Goal: Book appointment/travel/reservation

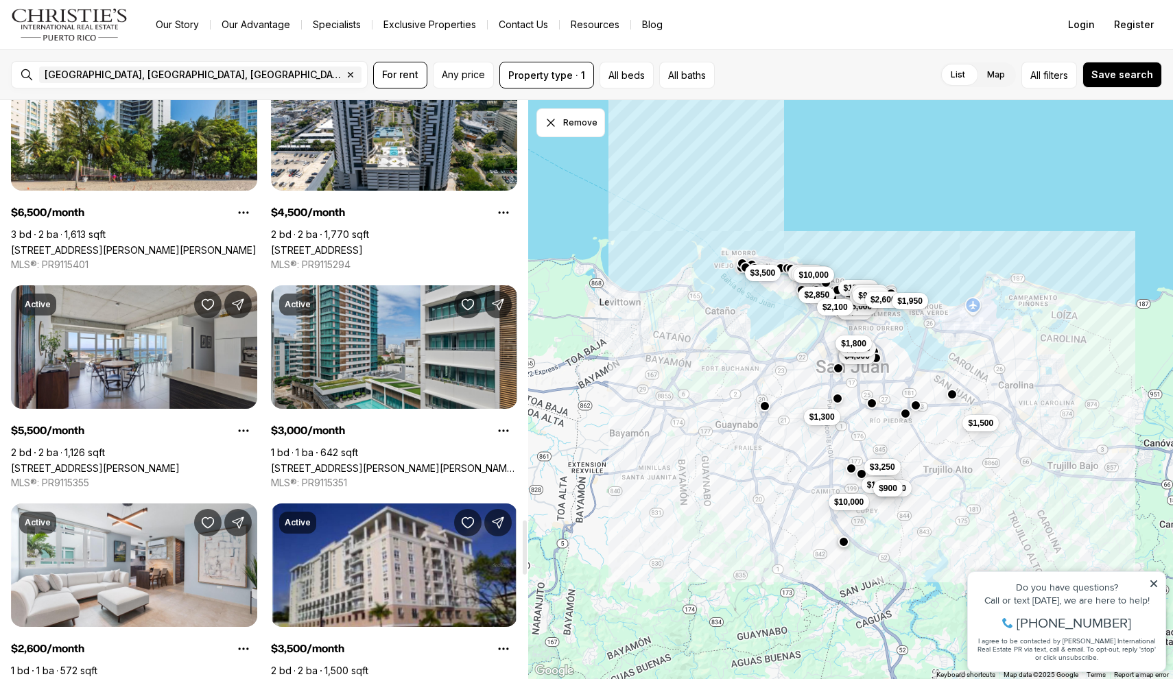
scroll to position [4493, 0]
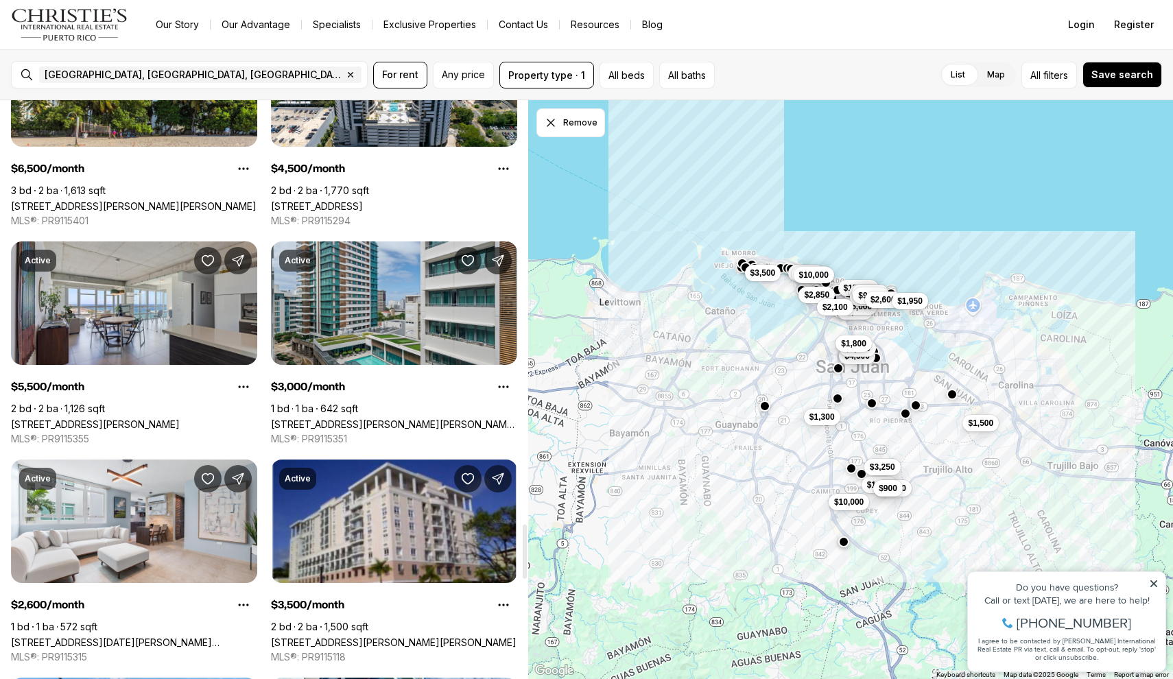
click at [355, 418] on link "[STREET_ADDRESS][PERSON_NAME][PERSON_NAME][PERSON_NAME]" at bounding box center [394, 424] width 246 height 12
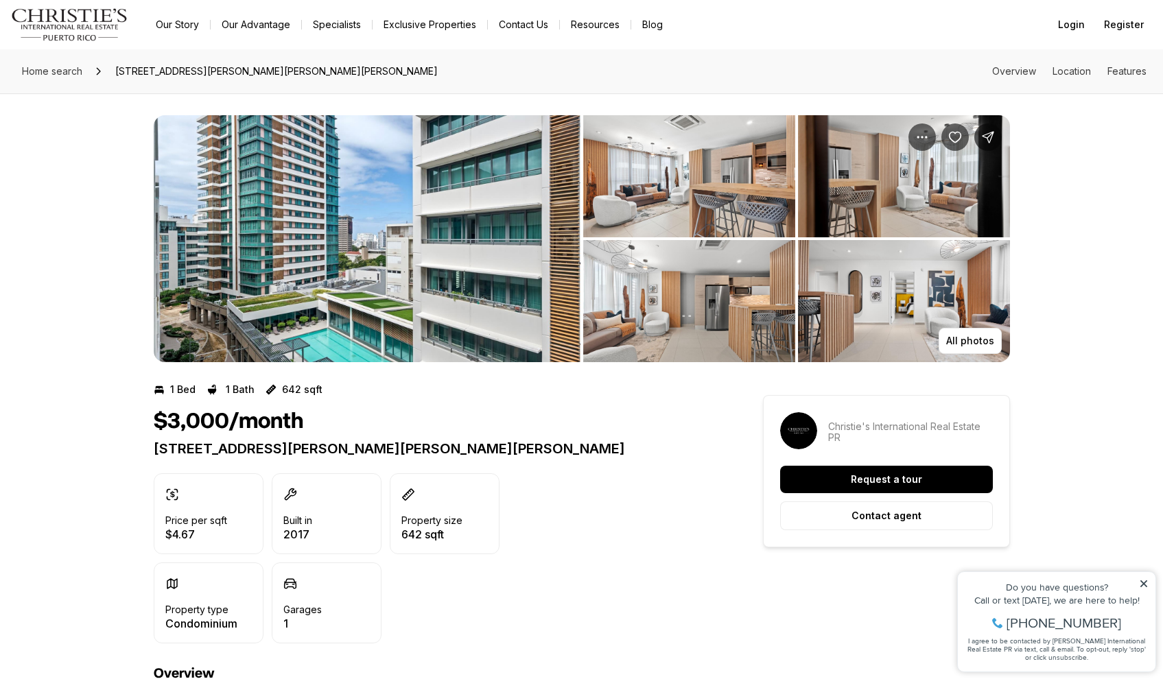
click at [606, 205] on img "View image gallery" at bounding box center [689, 176] width 212 height 122
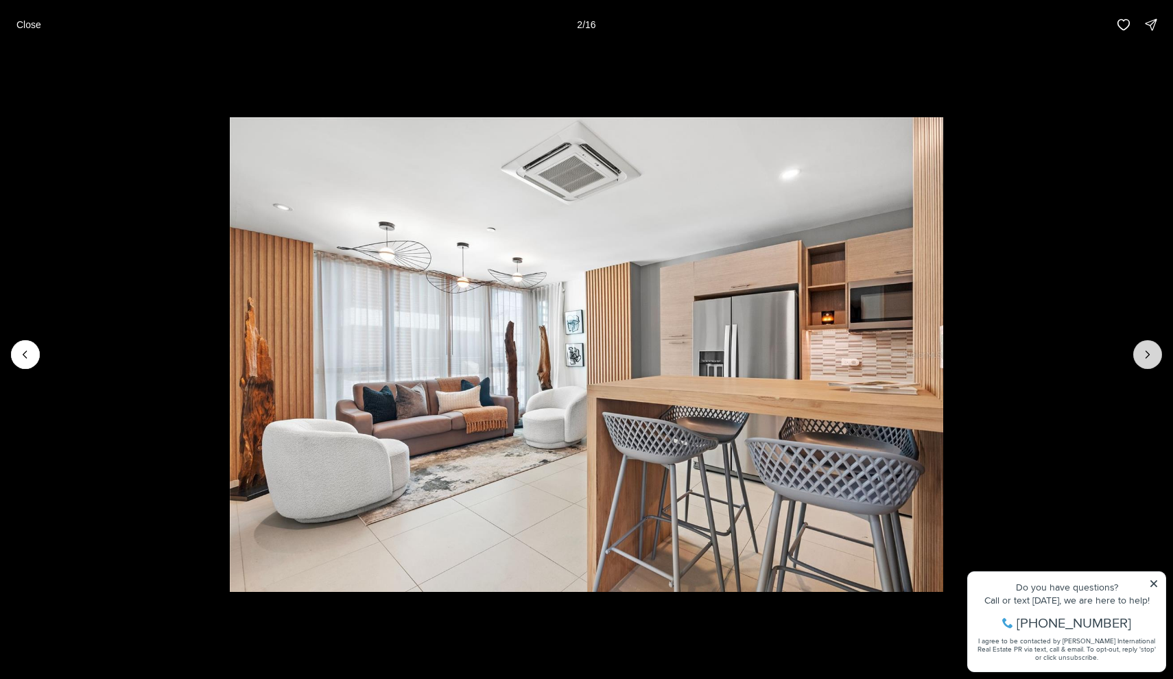
click at [1147, 353] on icon "Next slide" at bounding box center [1148, 355] width 14 height 14
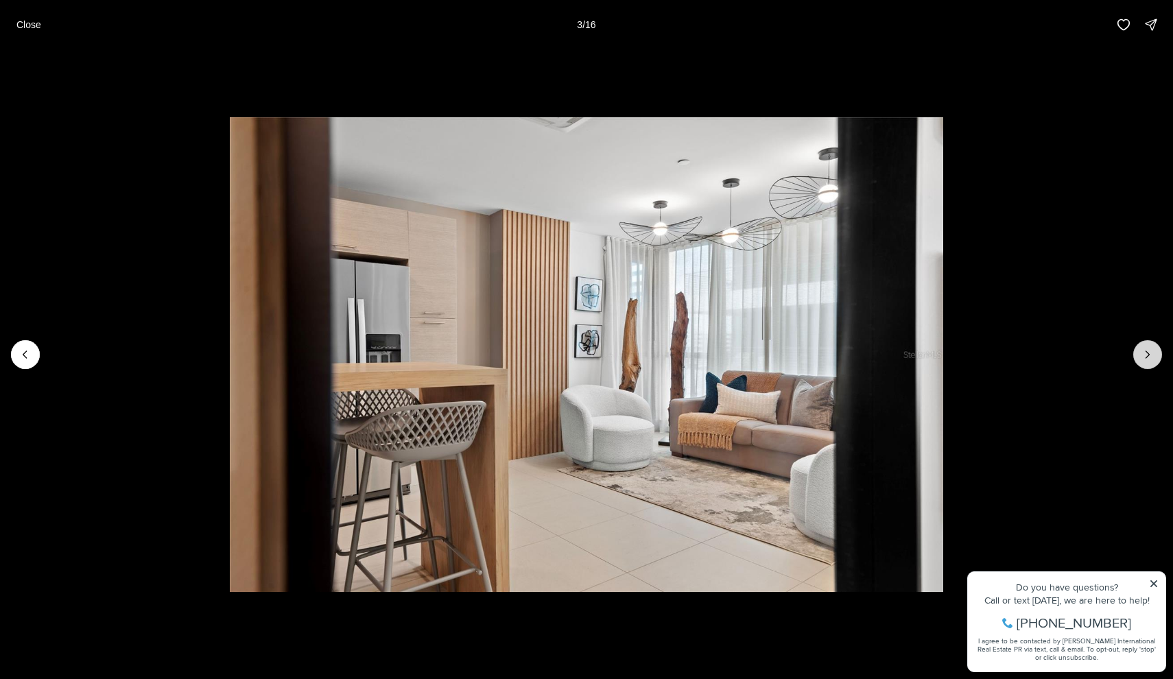
click at [1145, 355] on icon "Next slide" at bounding box center [1148, 355] width 14 height 14
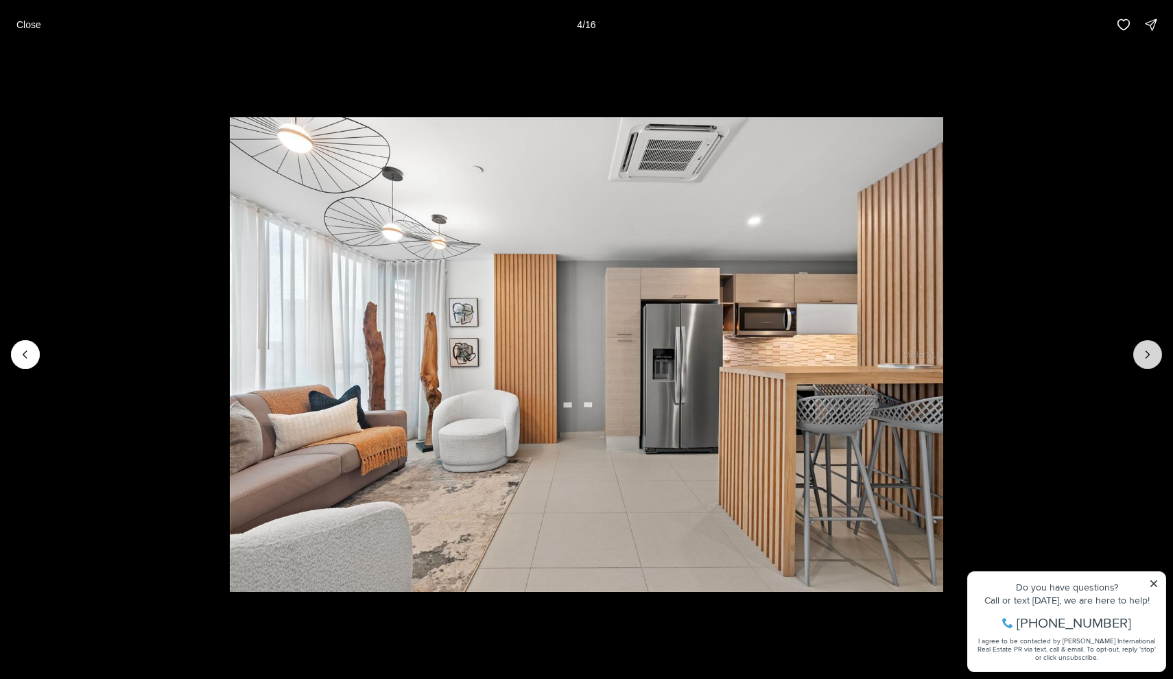
click at [1145, 355] on icon "Next slide" at bounding box center [1148, 355] width 14 height 14
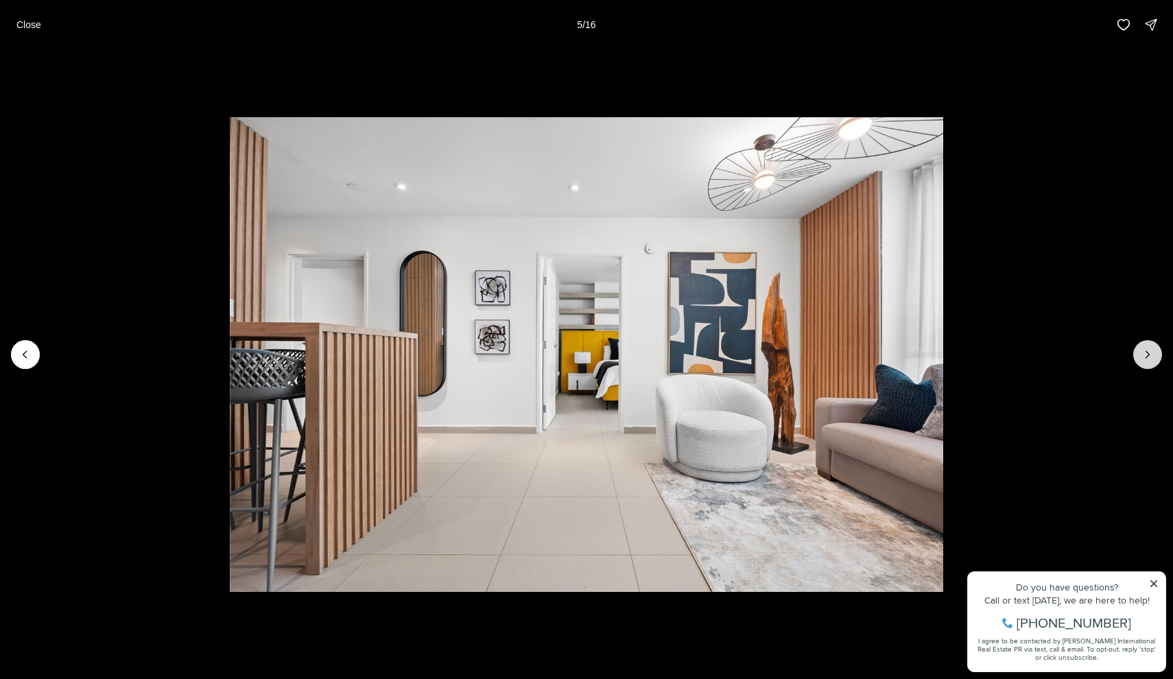
click at [1143, 353] on icon "Next slide" at bounding box center [1148, 355] width 14 height 14
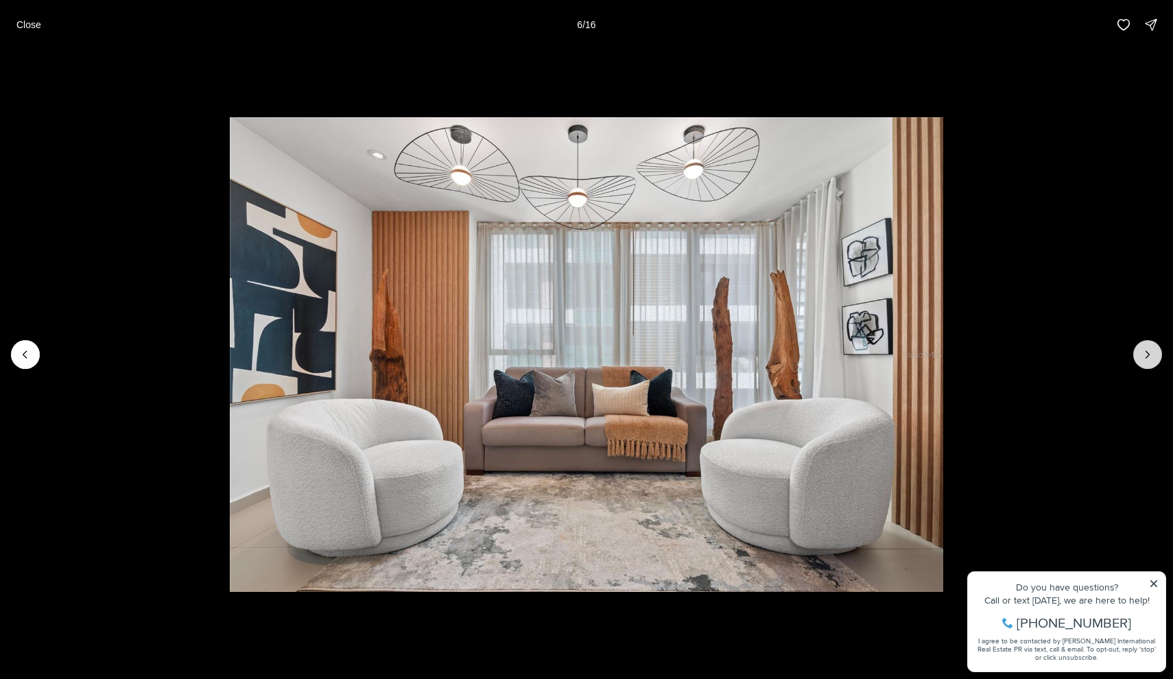
click at [1143, 353] on icon "Next slide" at bounding box center [1148, 355] width 14 height 14
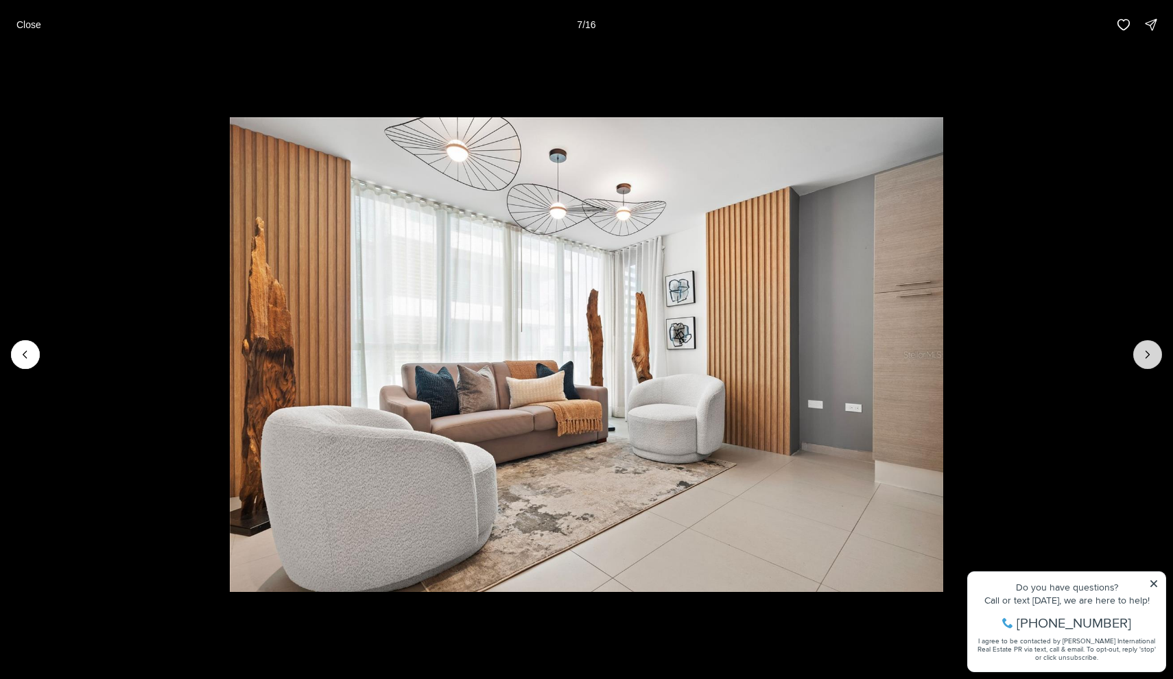
click at [1143, 353] on icon "Next slide" at bounding box center [1148, 355] width 14 height 14
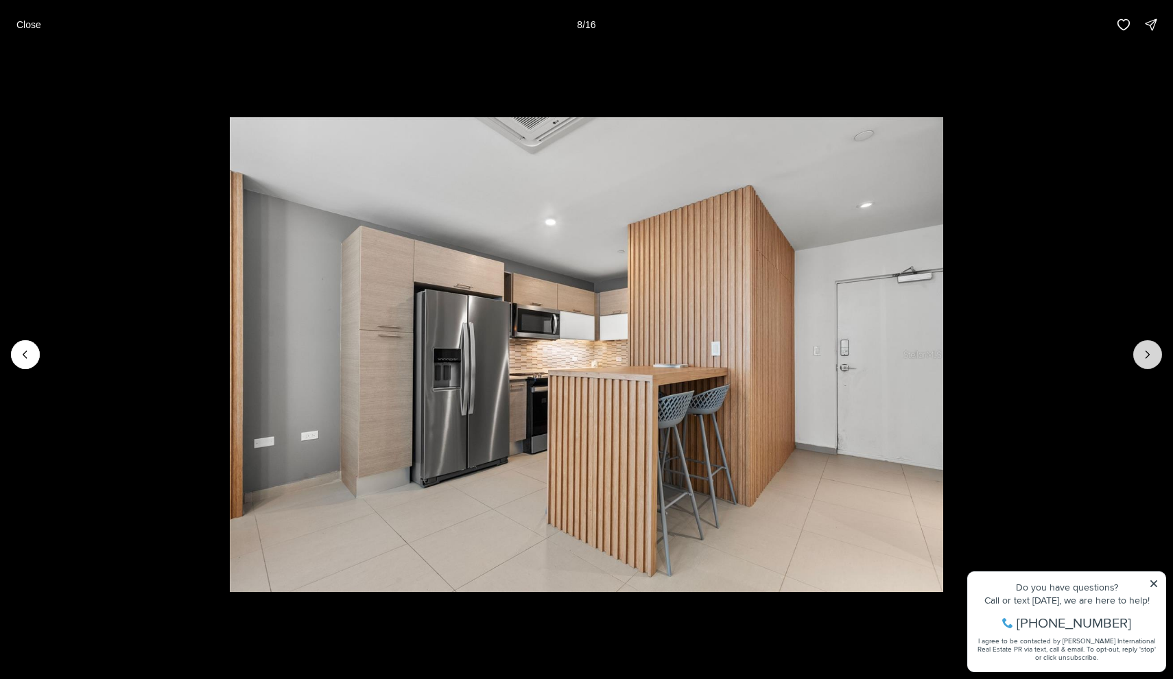
click at [1143, 353] on icon "Next slide" at bounding box center [1148, 355] width 14 height 14
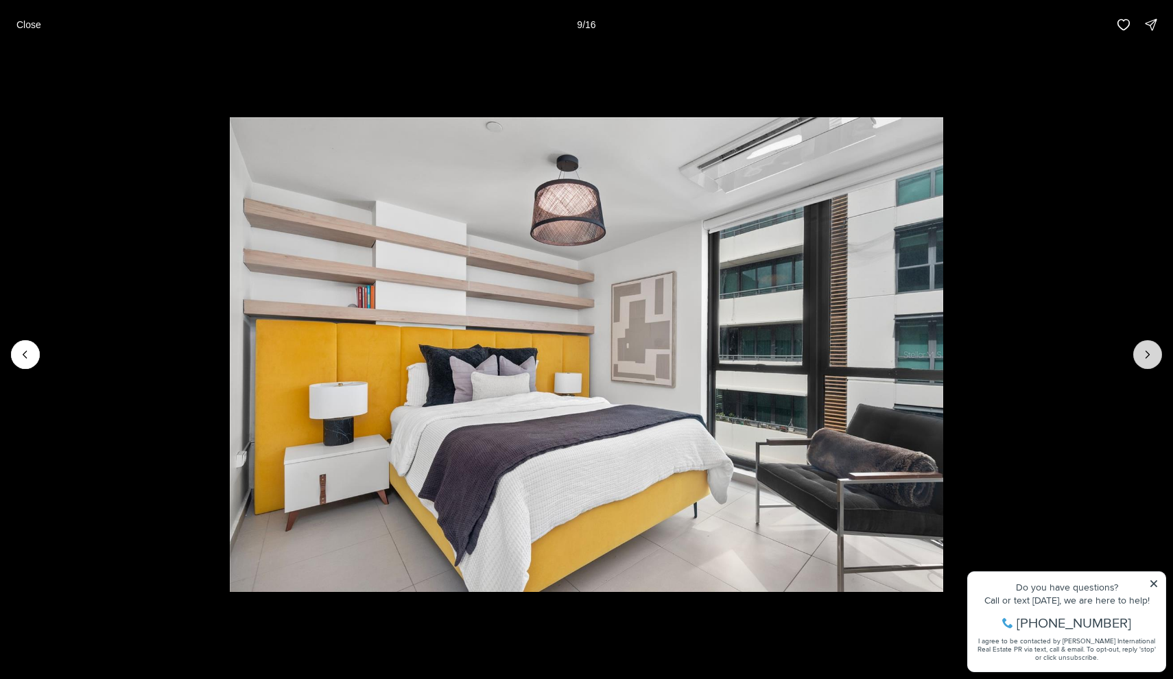
click at [1143, 353] on icon "Next slide" at bounding box center [1148, 355] width 14 height 14
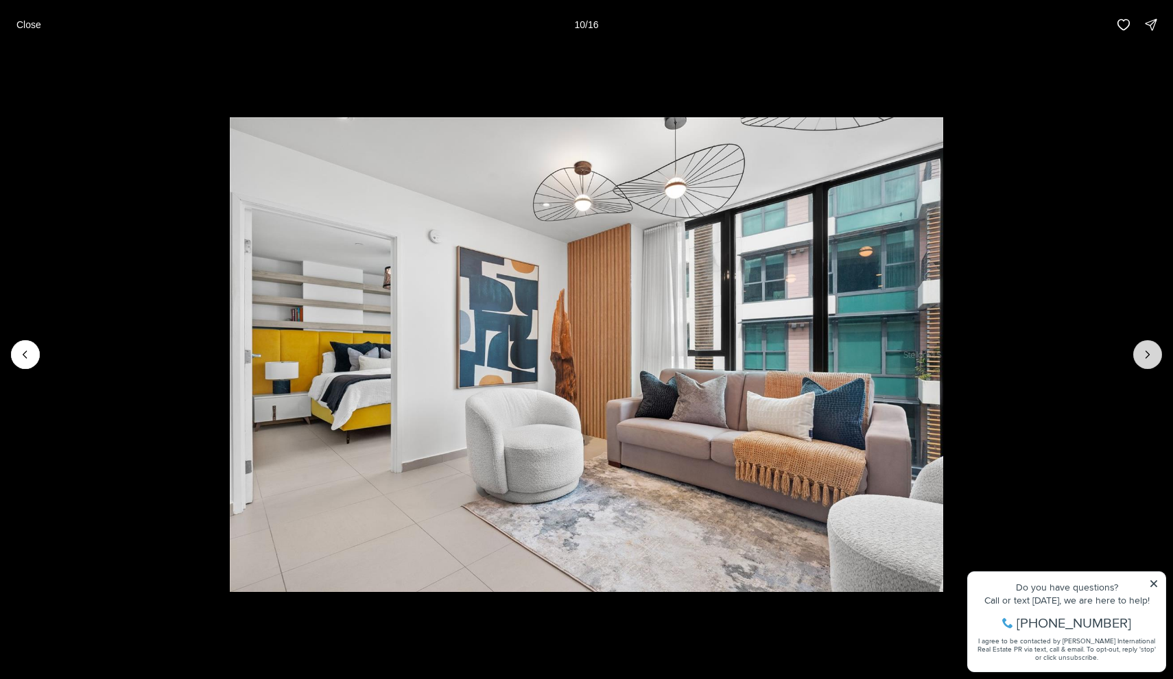
click at [1143, 353] on icon "Next slide" at bounding box center [1148, 355] width 14 height 14
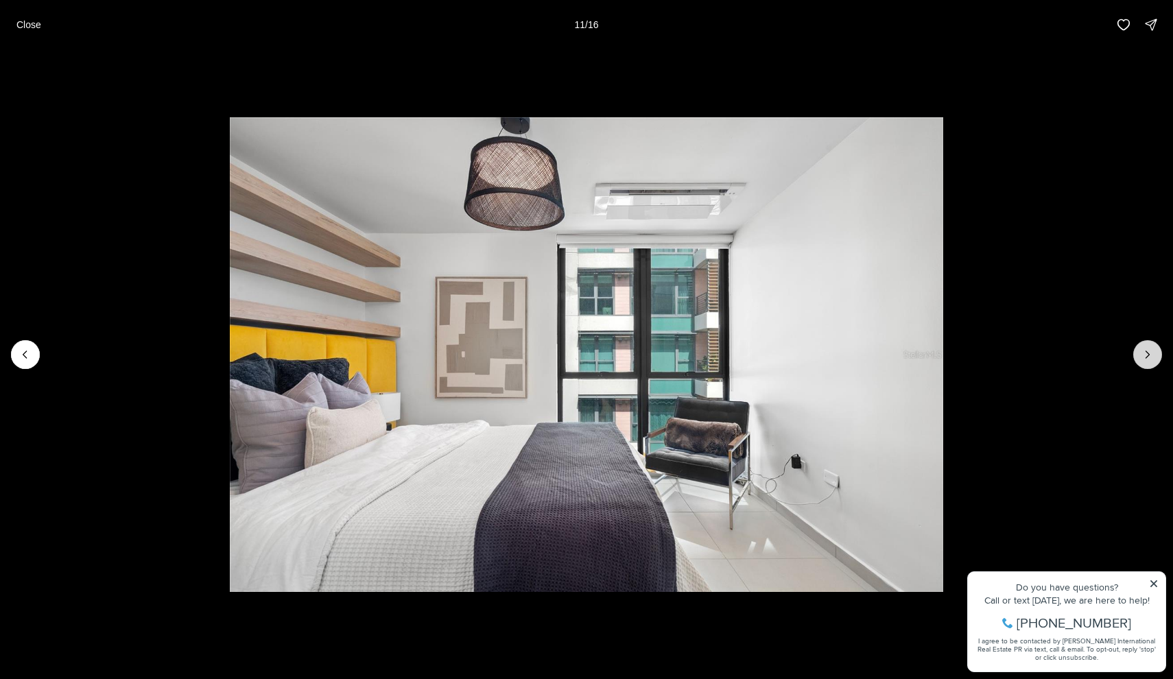
click at [1143, 353] on icon "Next slide" at bounding box center [1148, 355] width 14 height 14
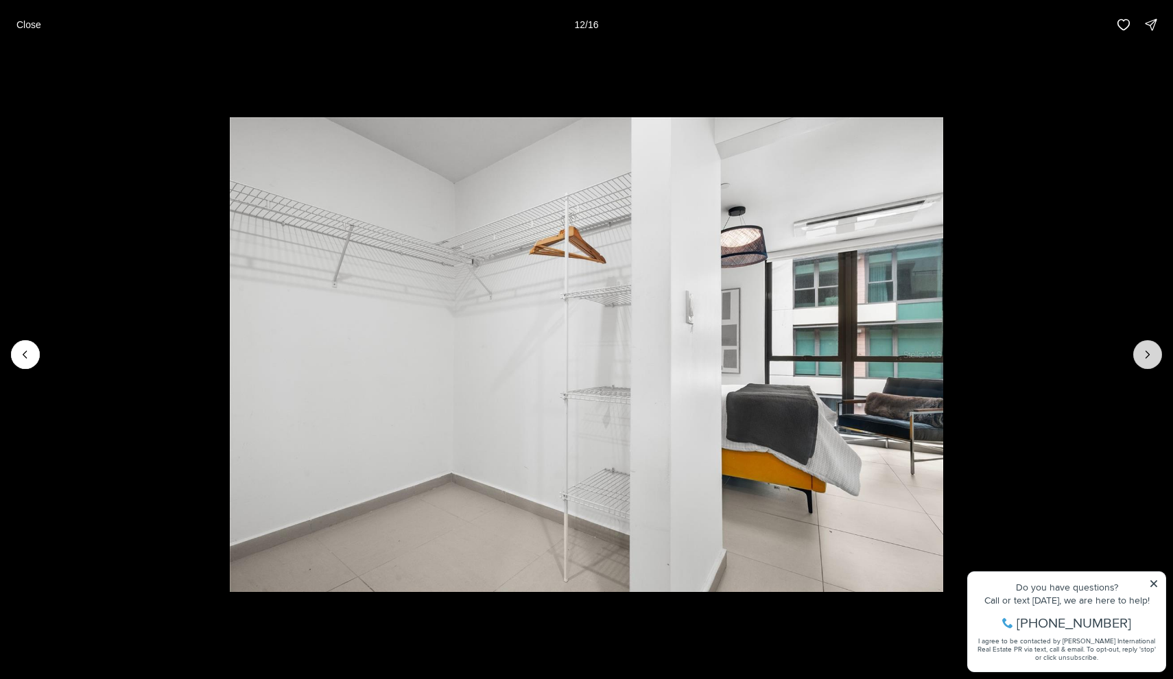
click at [1143, 353] on icon "Next slide" at bounding box center [1148, 355] width 14 height 14
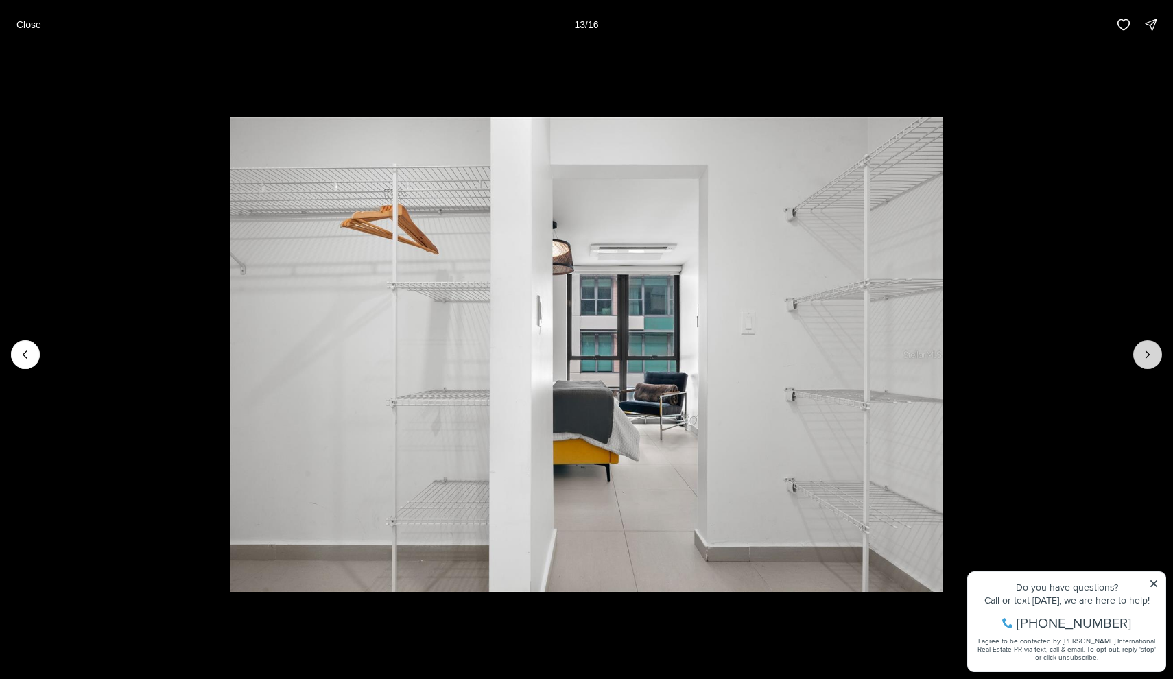
click at [1143, 353] on icon "Next slide" at bounding box center [1148, 355] width 14 height 14
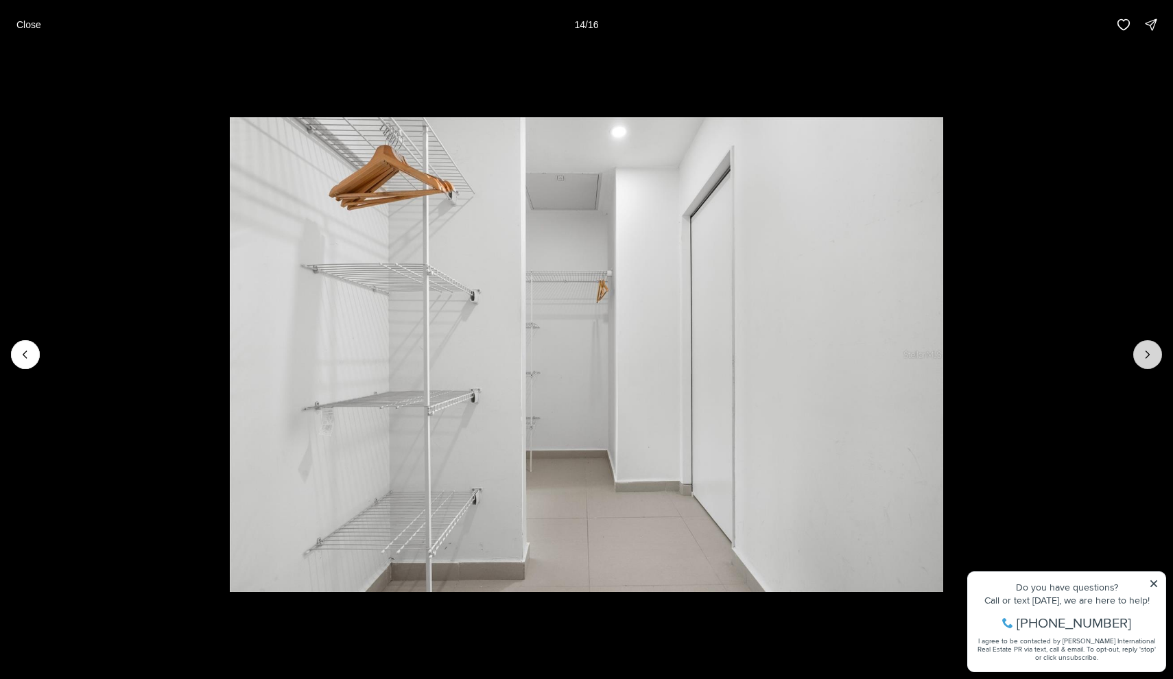
click at [1143, 353] on icon "Next slide" at bounding box center [1148, 355] width 14 height 14
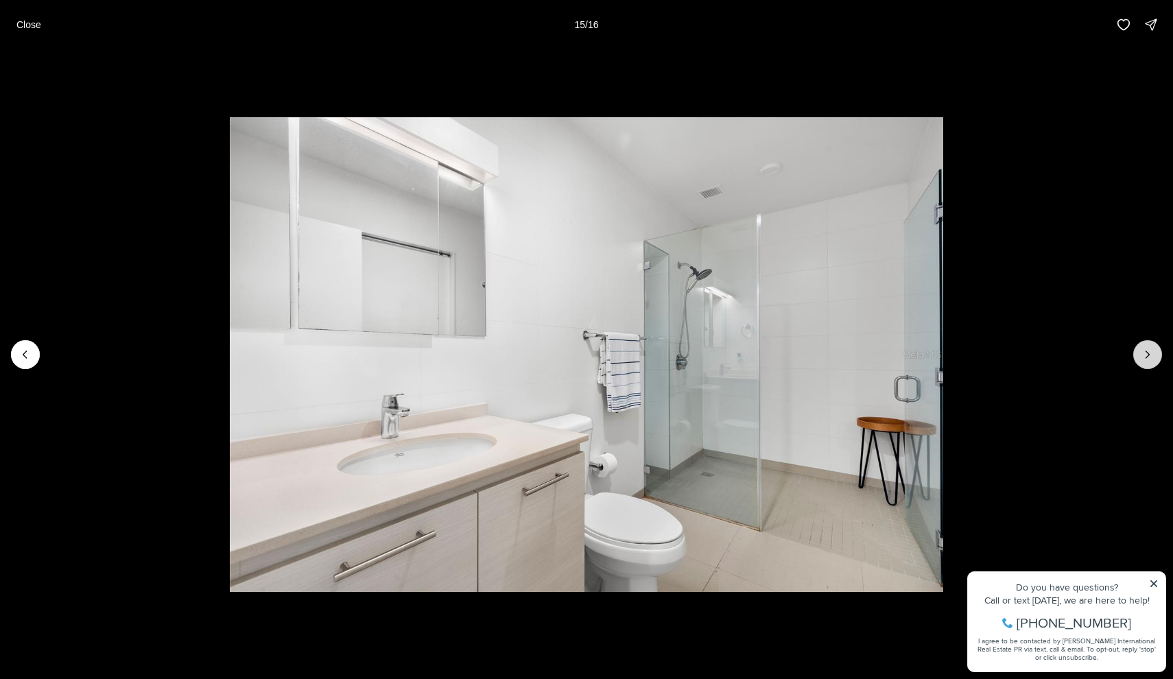
click at [1143, 353] on icon "Next slide" at bounding box center [1148, 355] width 14 height 14
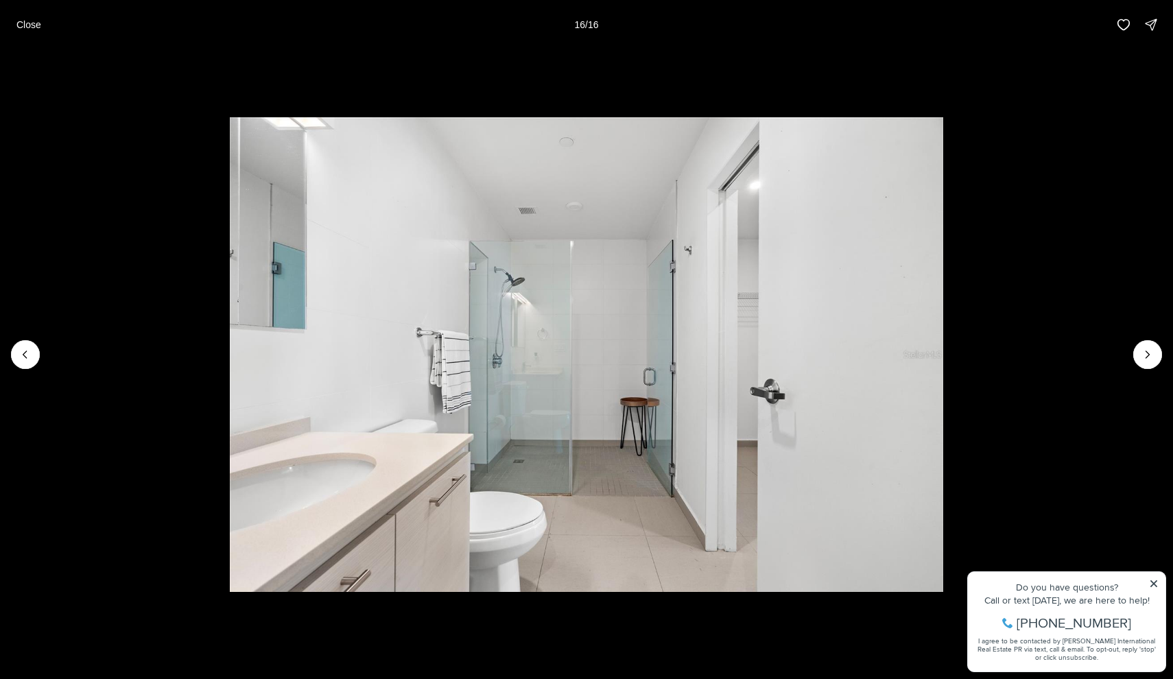
click at [1143, 353] on div at bounding box center [1147, 354] width 29 height 29
click at [918, 103] on li "16 of 16" at bounding box center [586, 354] width 1173 height 610
click at [34, 36] on button "Close" at bounding box center [28, 24] width 41 height 27
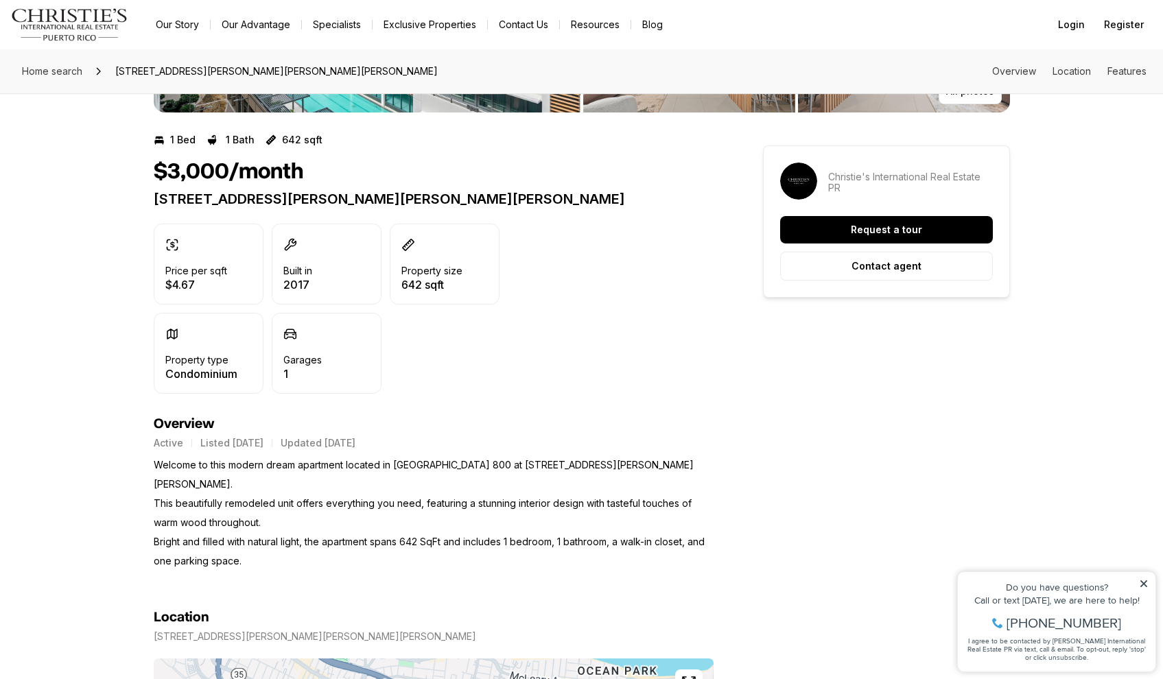
scroll to position [252, 0]
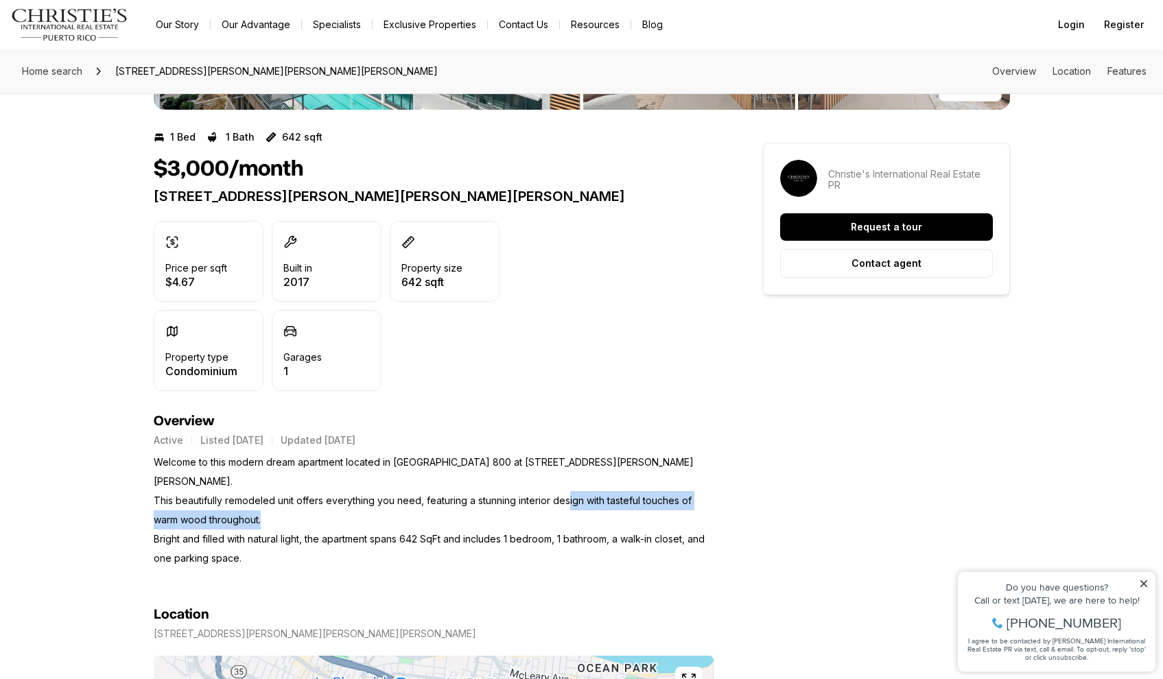
drag, startPoint x: 452, startPoint y: 489, endPoint x: 556, endPoint y: 477, distance: 104.3
click at [556, 477] on p "Welcome to this modern dream apartment located in Tower 800 at 1511 Avenida Pon…" at bounding box center [434, 510] width 560 height 115
click at [600, 487] on p "Welcome to this modern dream apartment located in Tower 800 at 1511 Avenida Pon…" at bounding box center [434, 510] width 560 height 115
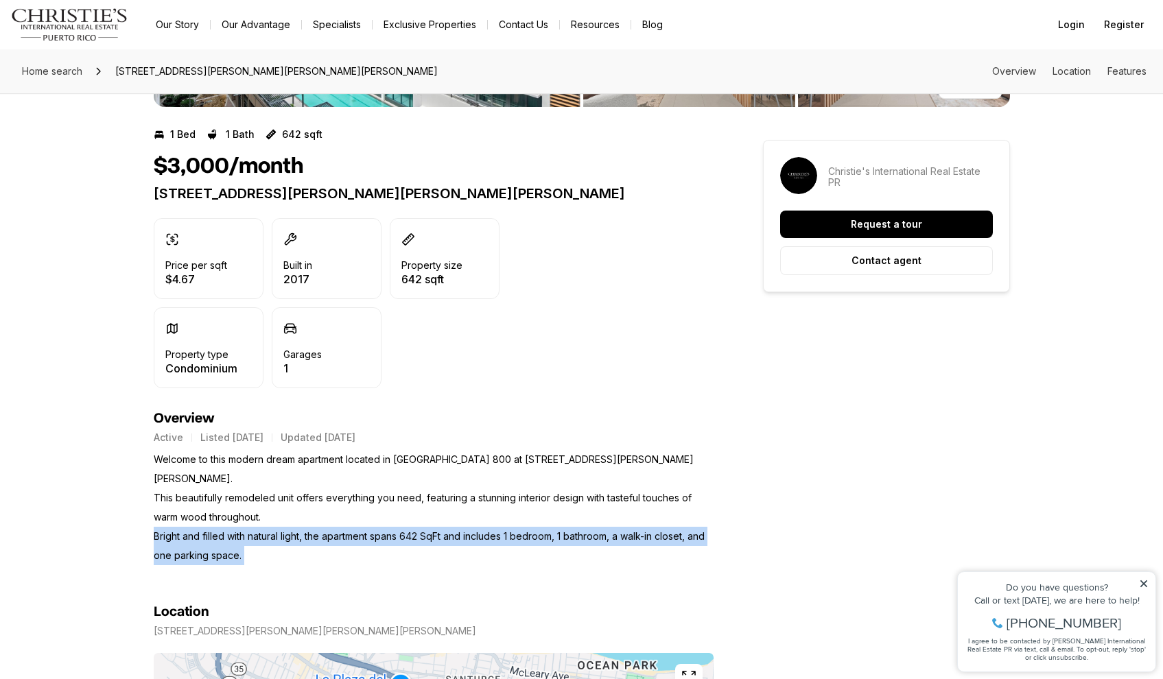
drag, startPoint x: 233, startPoint y: 547, endPoint x: 158, endPoint y: 512, distance: 82.2
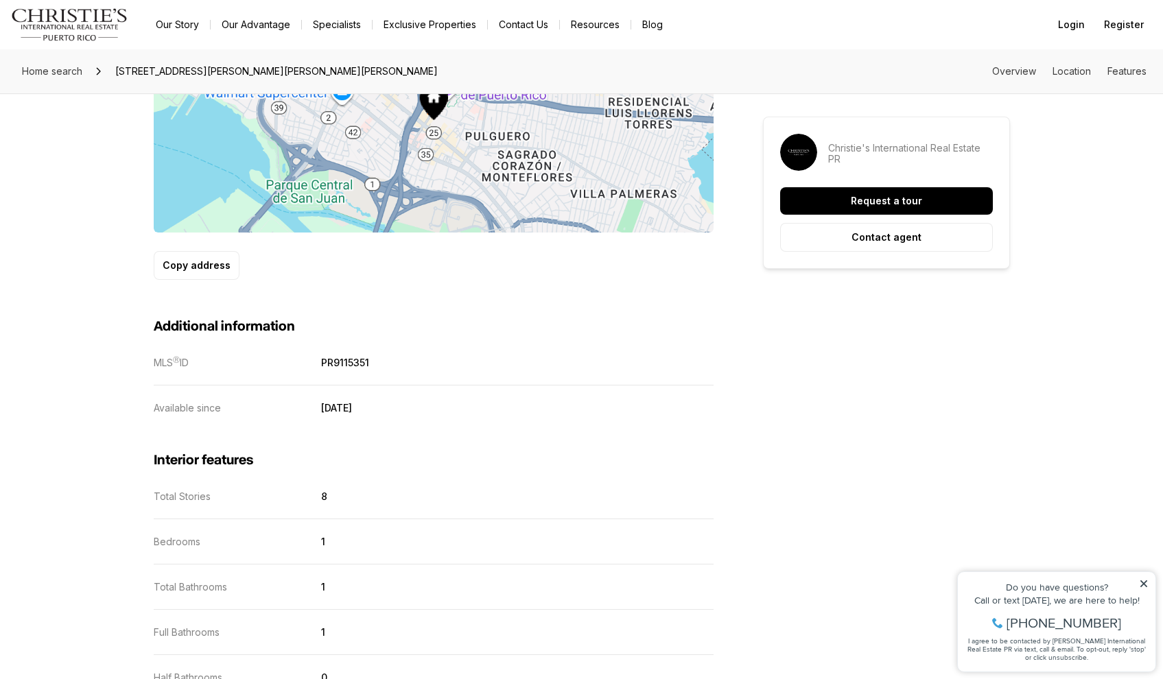
scroll to position [881, 0]
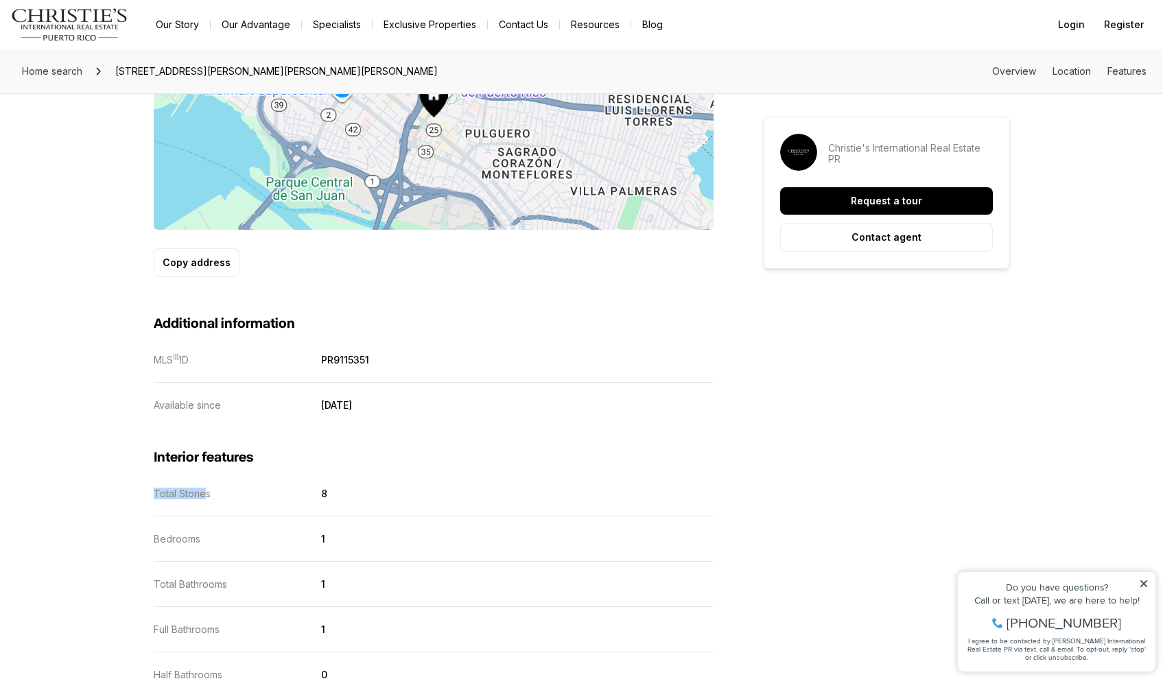
drag, startPoint x: 149, startPoint y: 466, endPoint x: 206, endPoint y: 474, distance: 58.1
click at [206, 474] on div "Home search 1511 PONCE DE LEON #872, SAN JUAN PR, 00909 Overview Location Featu…" at bounding box center [581, 608] width 1163 height 2881
drag, startPoint x: 158, startPoint y: 523, endPoint x: 128, endPoint y: 524, distance: 30.9
click at [128, 524] on div "Home search 1511 PONCE DE LEON #872, SAN JUAN PR, 00909 Overview Location Featu…" at bounding box center [581, 608] width 1163 height 2881
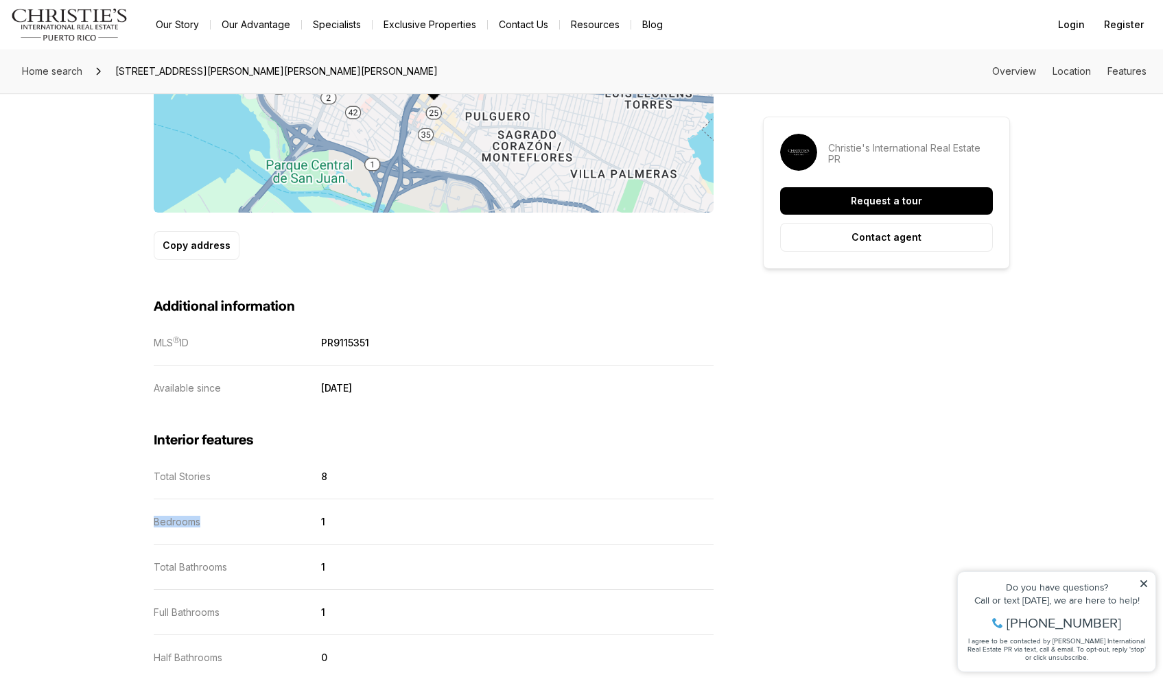
scroll to position [903, 0]
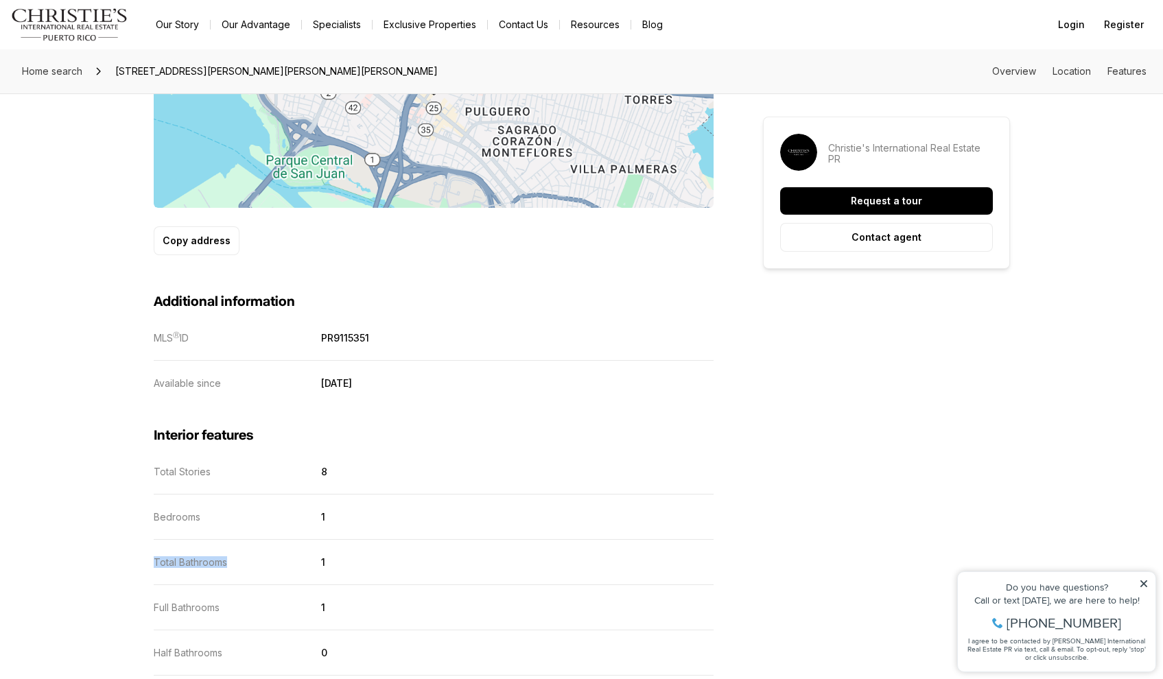
drag, startPoint x: 260, startPoint y: 549, endPoint x: 134, endPoint y: 543, distance: 125.7
click at [138, 543] on div "Home search 1511 PONCE DE LEON #872, SAN JUAN PR, 00909 Overview Location Featu…" at bounding box center [581, 586] width 1163 height 2881
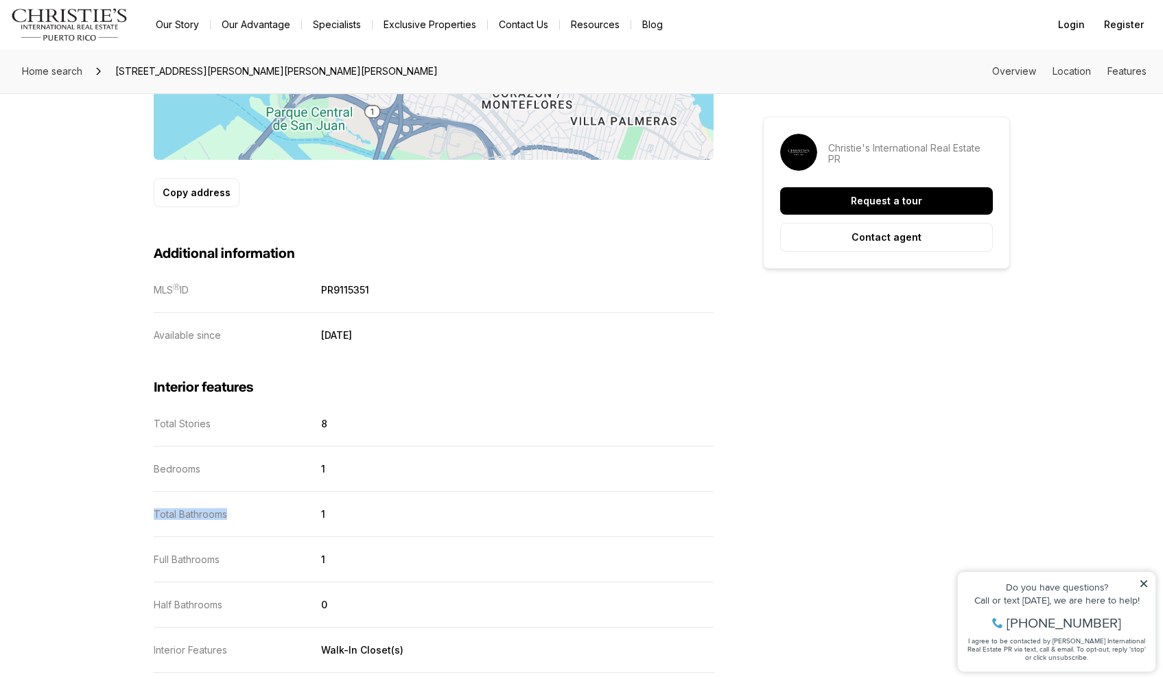
scroll to position [954, 0]
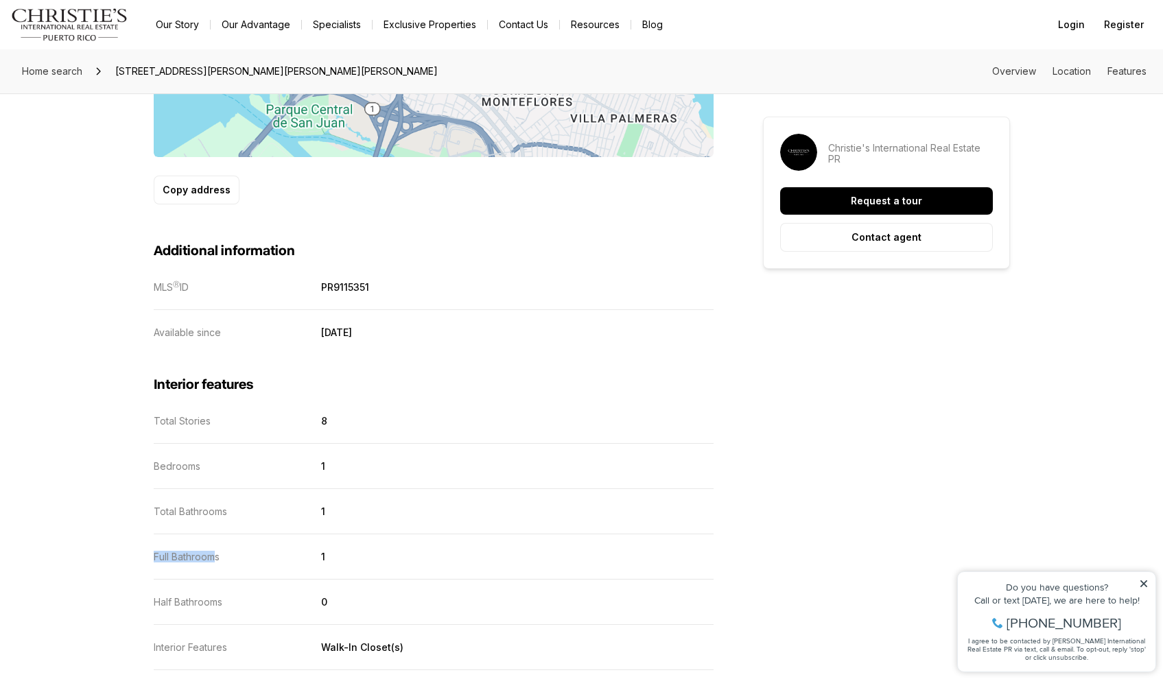
drag, startPoint x: 196, startPoint y: 541, endPoint x: 132, endPoint y: 541, distance: 64.5
click at [132, 541] on div "Home search 1511 PONCE DE LEON #872, SAN JUAN PR, 00909 Overview Location Featu…" at bounding box center [581, 535] width 1163 height 2881
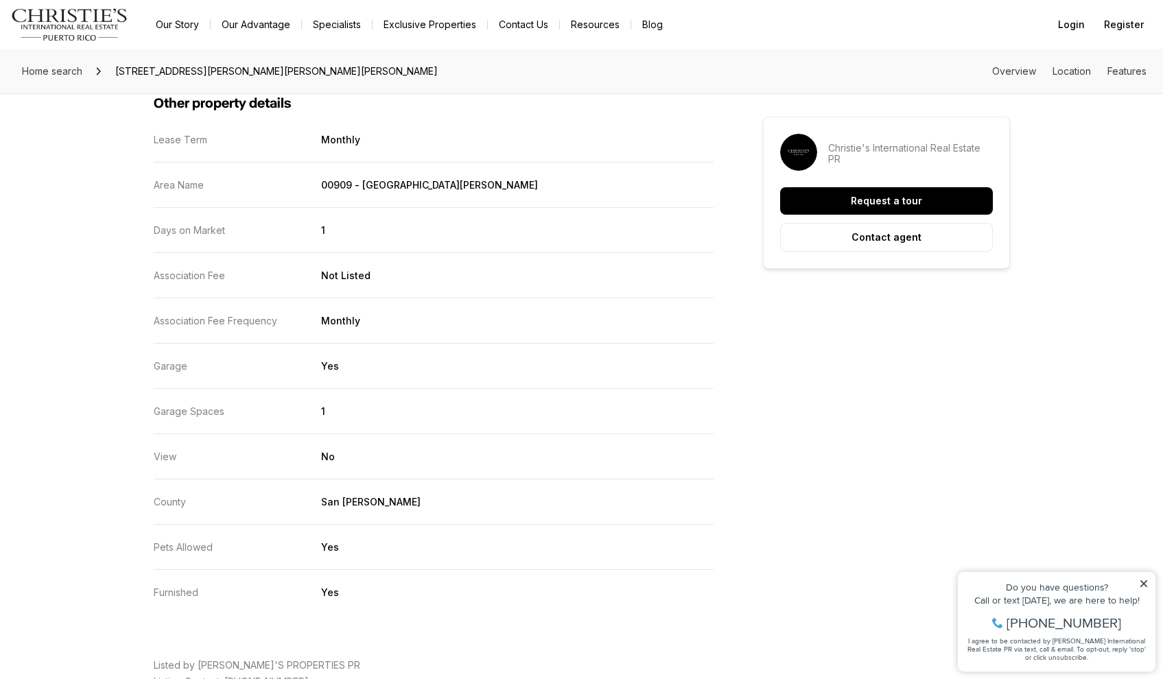
scroll to position [1947, 0]
drag, startPoint x: 354, startPoint y: 530, endPoint x: 147, endPoint y: 535, distance: 206.5
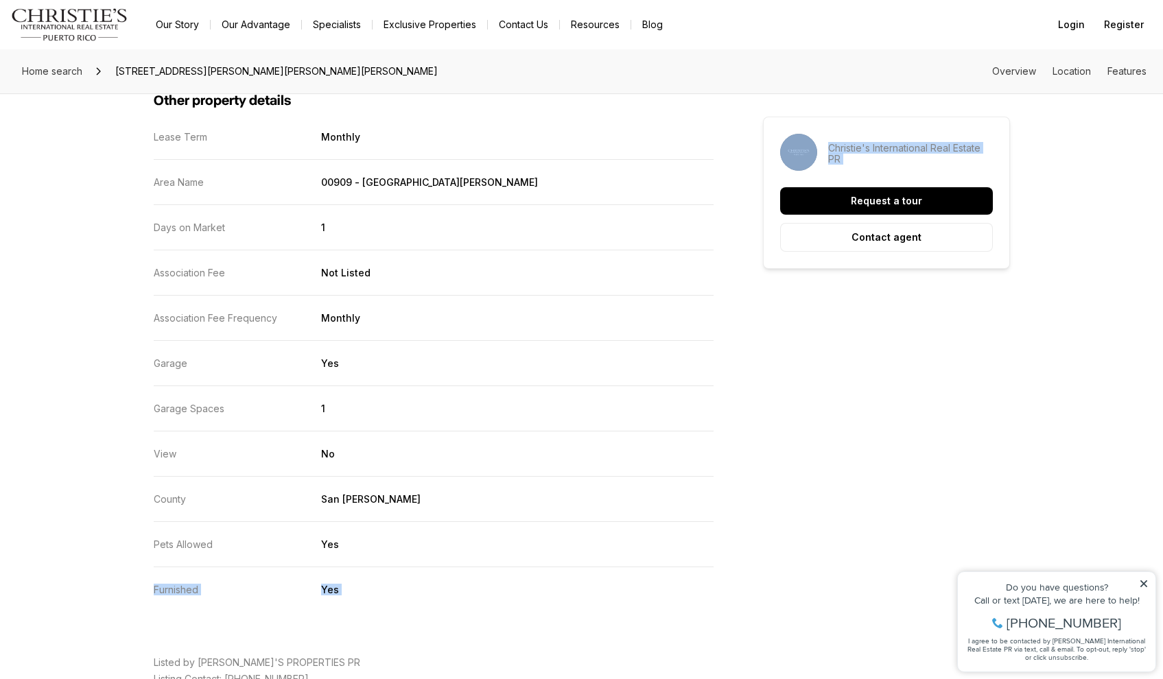
drag, startPoint x: 336, startPoint y: 576, endPoint x: 121, endPoint y: 568, distance: 214.9
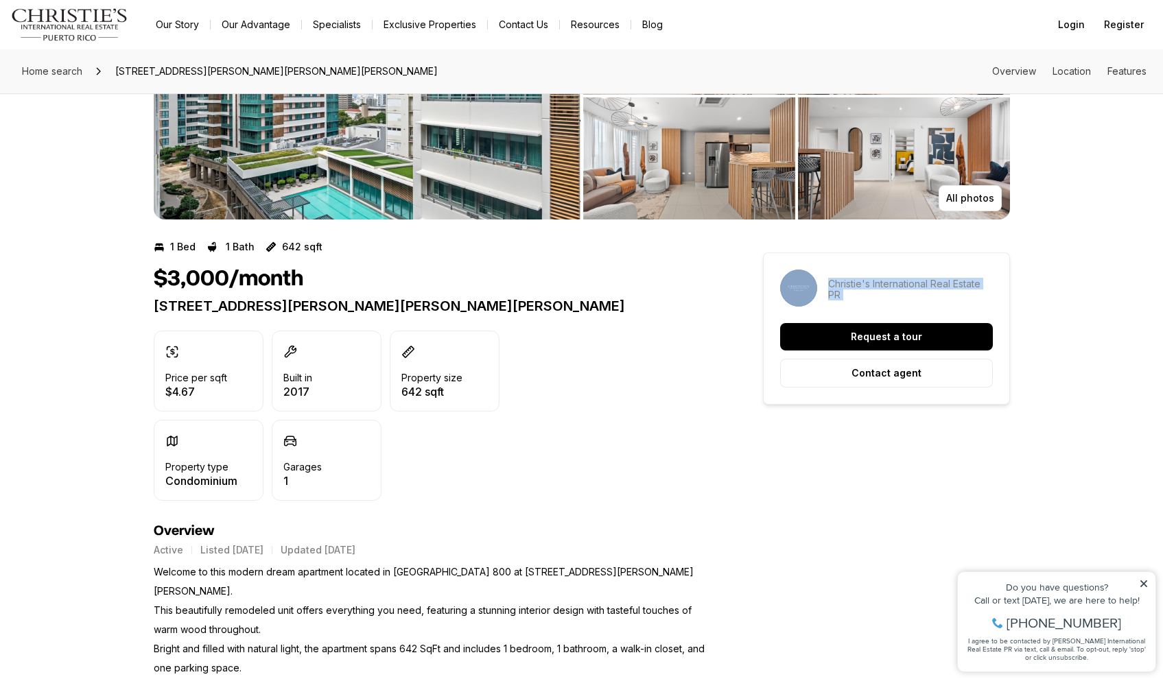
scroll to position [0, 0]
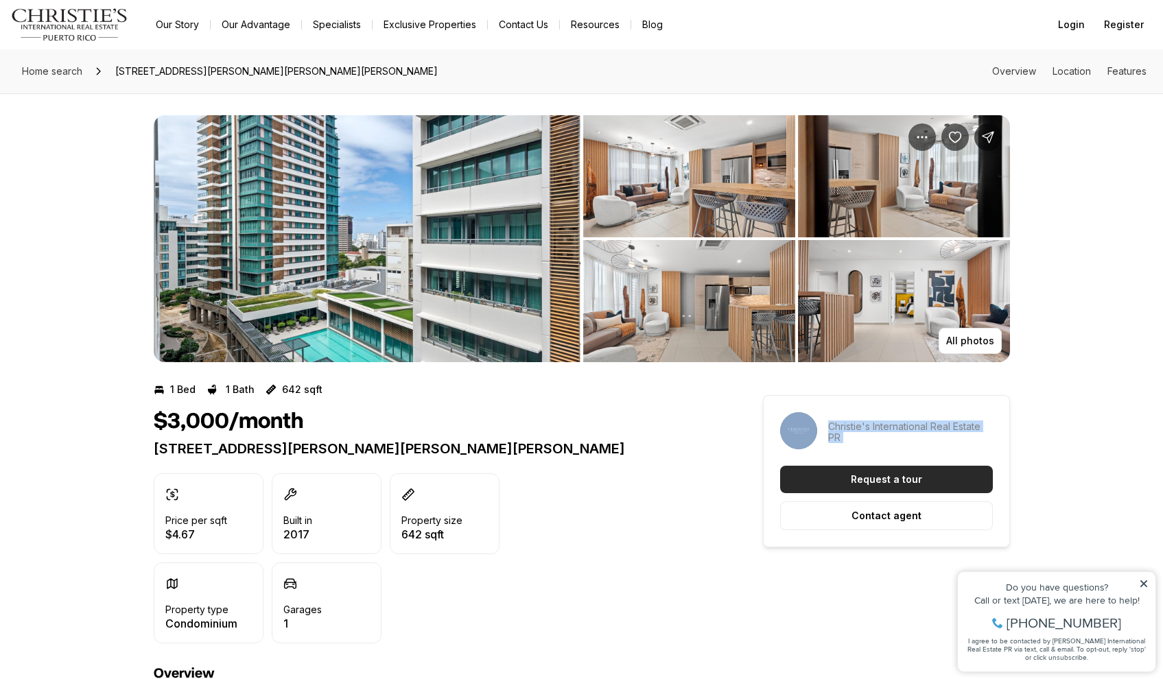
click at [890, 482] on p "Request a tour" at bounding box center [886, 479] width 71 height 11
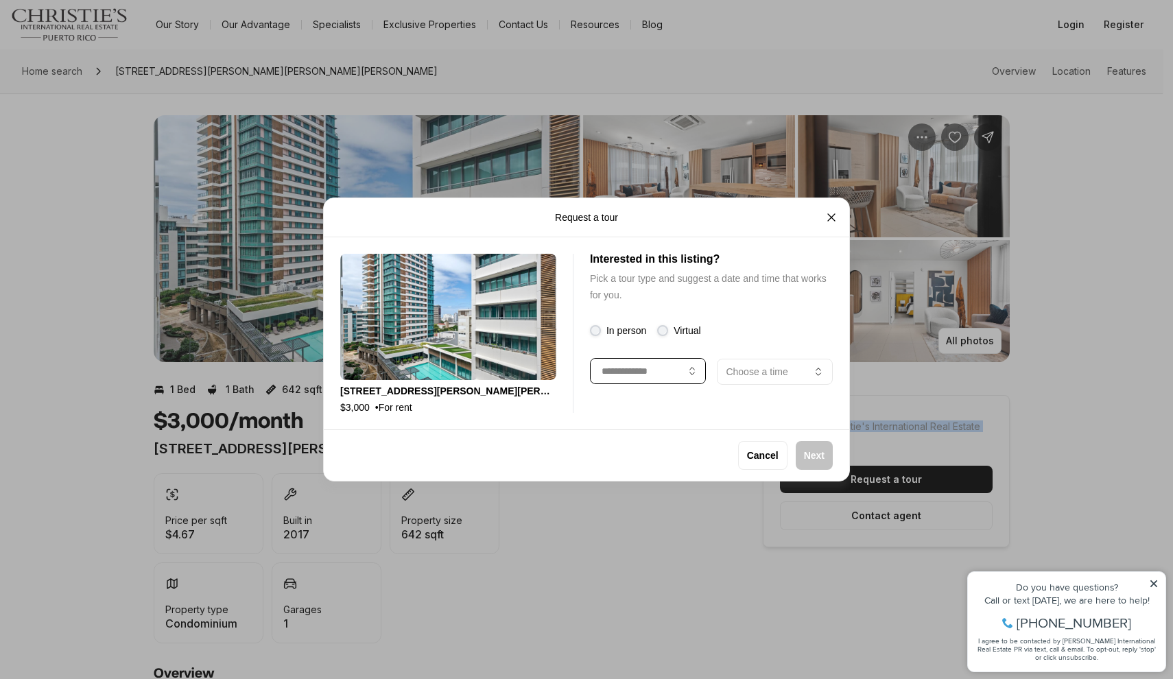
click at [619, 370] on button "button" at bounding box center [648, 371] width 116 height 26
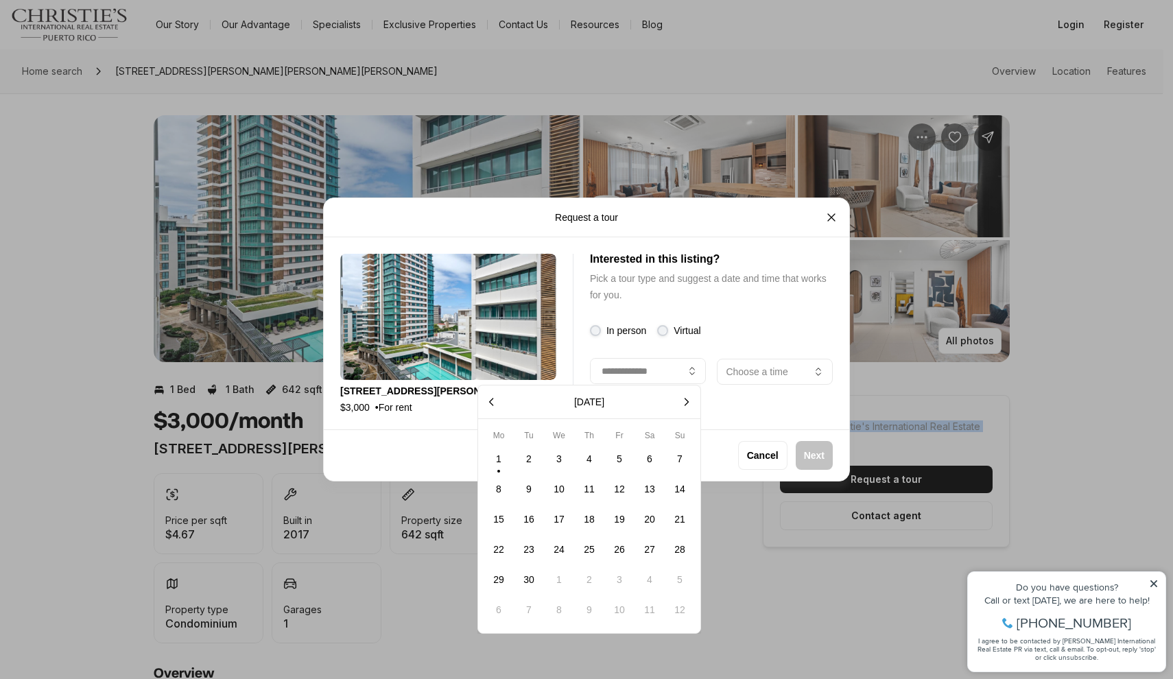
drag, startPoint x: 484, startPoint y: 456, endPoint x: 499, endPoint y: 460, distance: 15.6
click at [488, 458] on button "1" at bounding box center [498, 458] width 29 height 29
type input "**********"
click at [499, 460] on div "Cancel Next" at bounding box center [586, 455] width 493 height 29
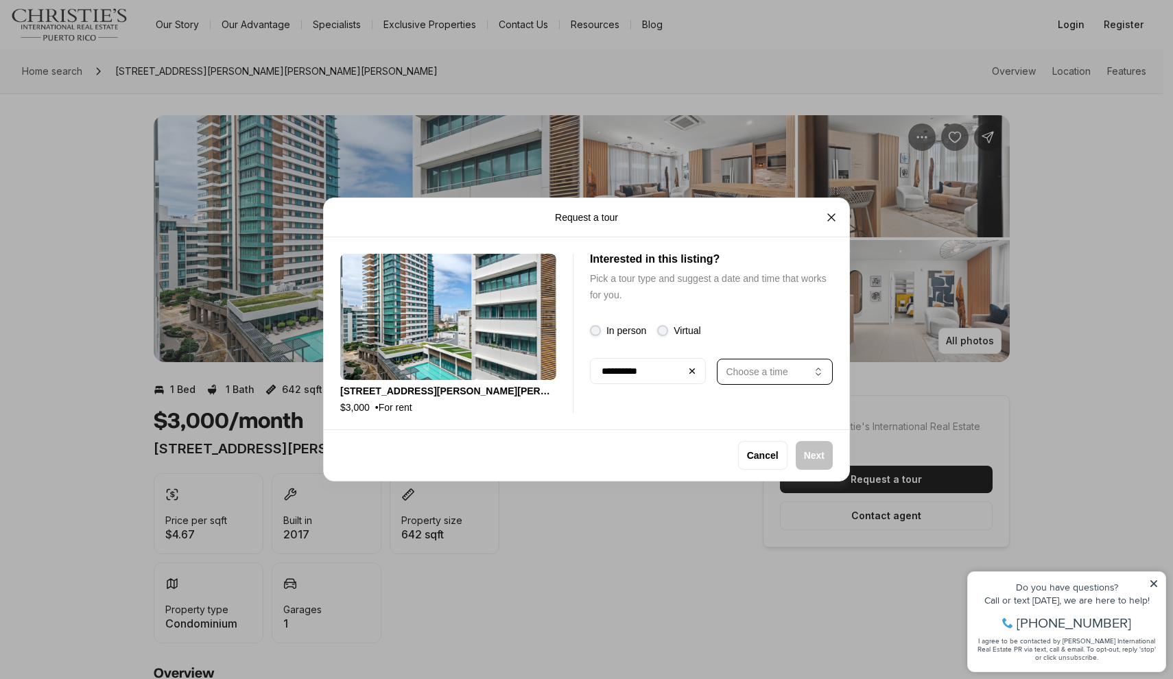
click at [747, 369] on p "Choose a time" at bounding box center [757, 371] width 62 height 11
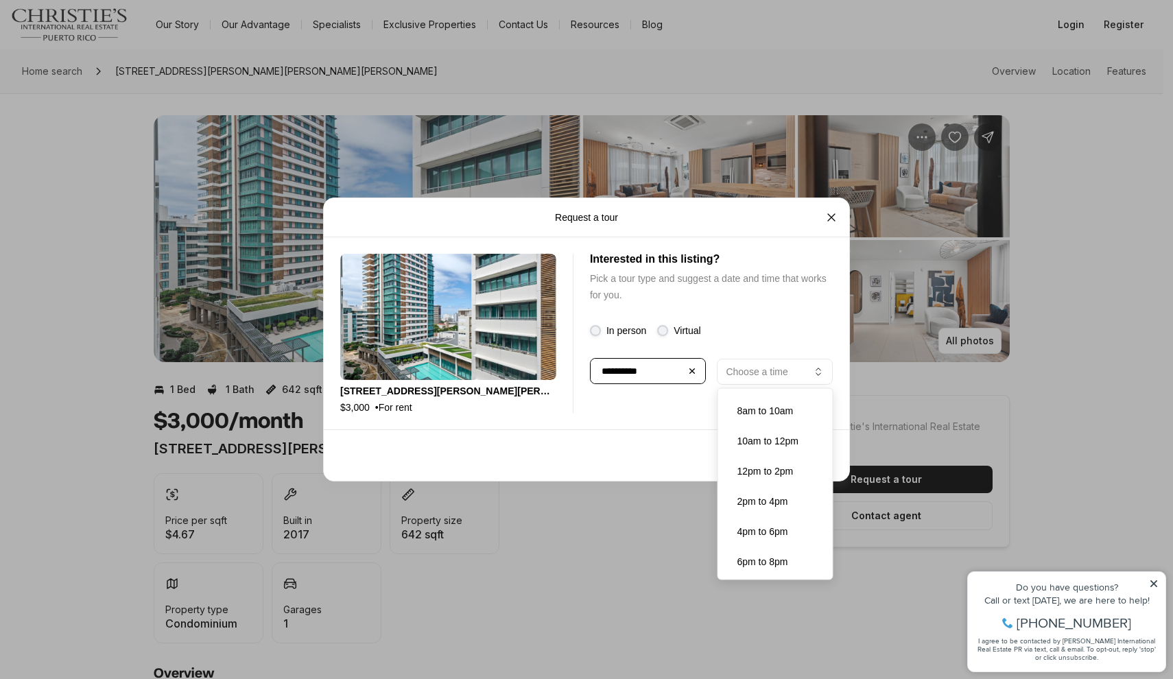
click at [654, 374] on button "button" at bounding box center [648, 371] width 116 height 26
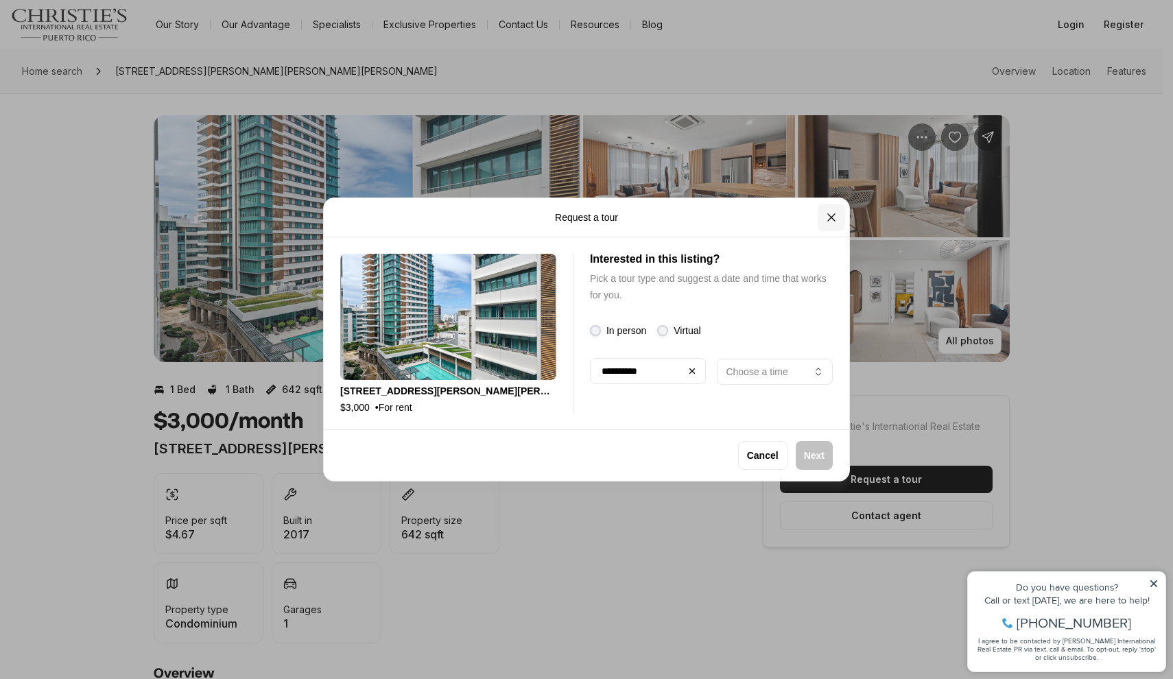
click at [837, 202] on div "Request a tour" at bounding box center [586, 217] width 525 height 39
click at [822, 211] on button "Close" at bounding box center [831, 217] width 27 height 27
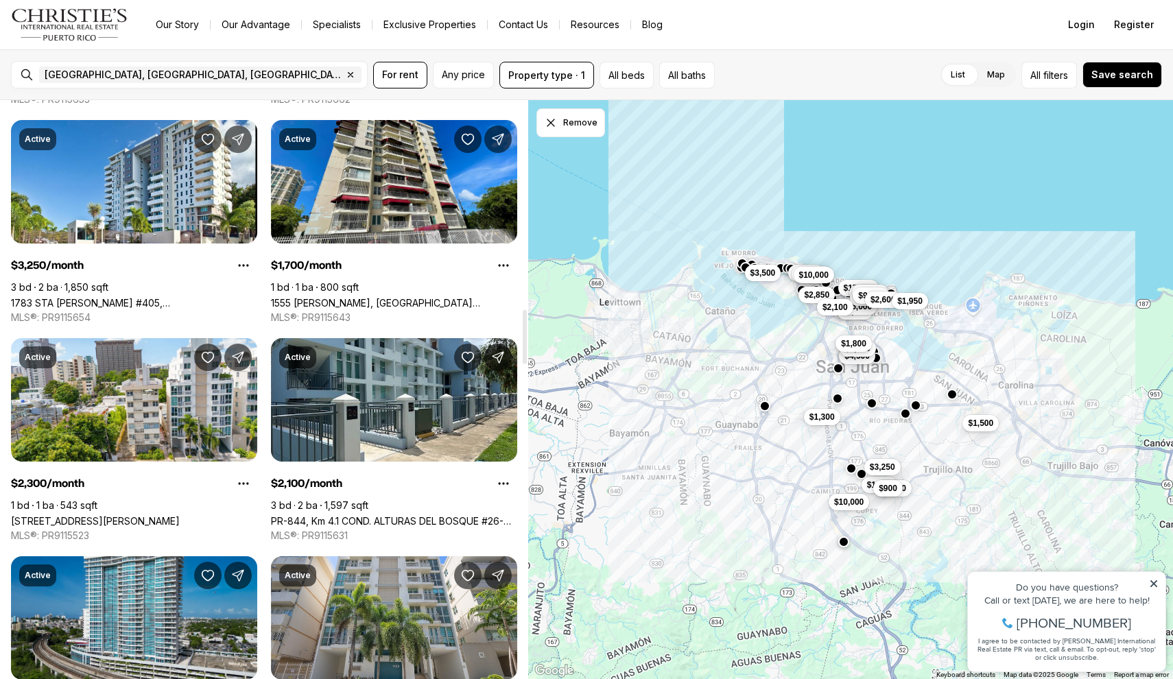
scroll to position [652, 0]
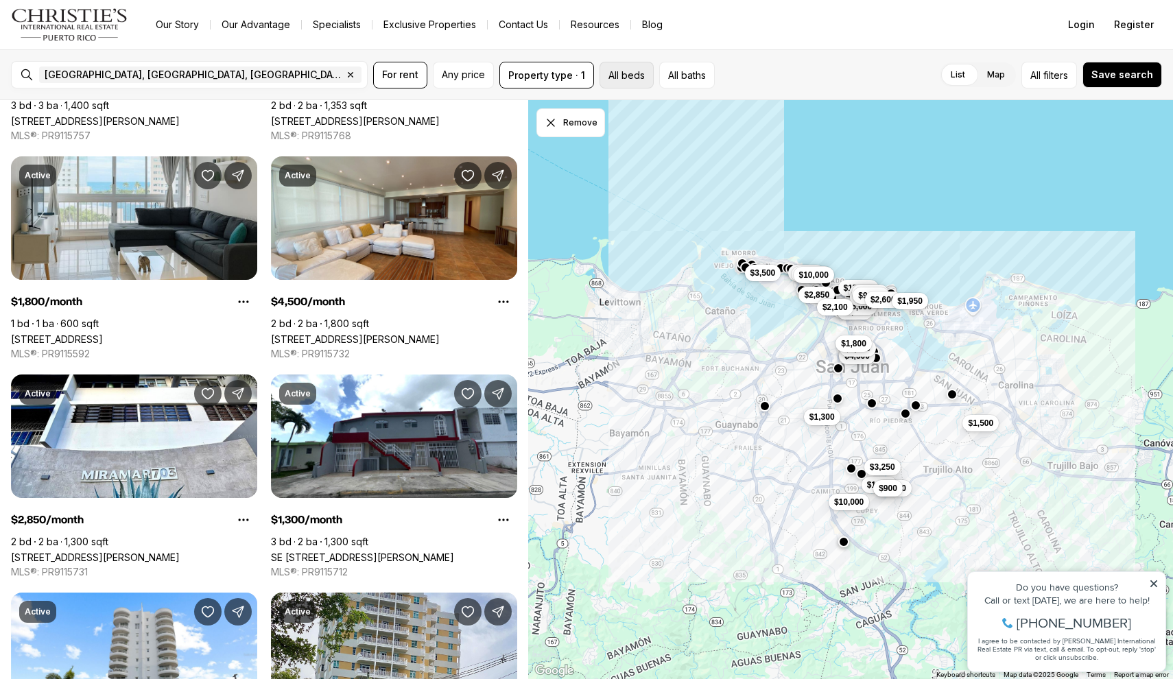
click at [633, 75] on button "All beds" at bounding box center [627, 75] width 54 height 27
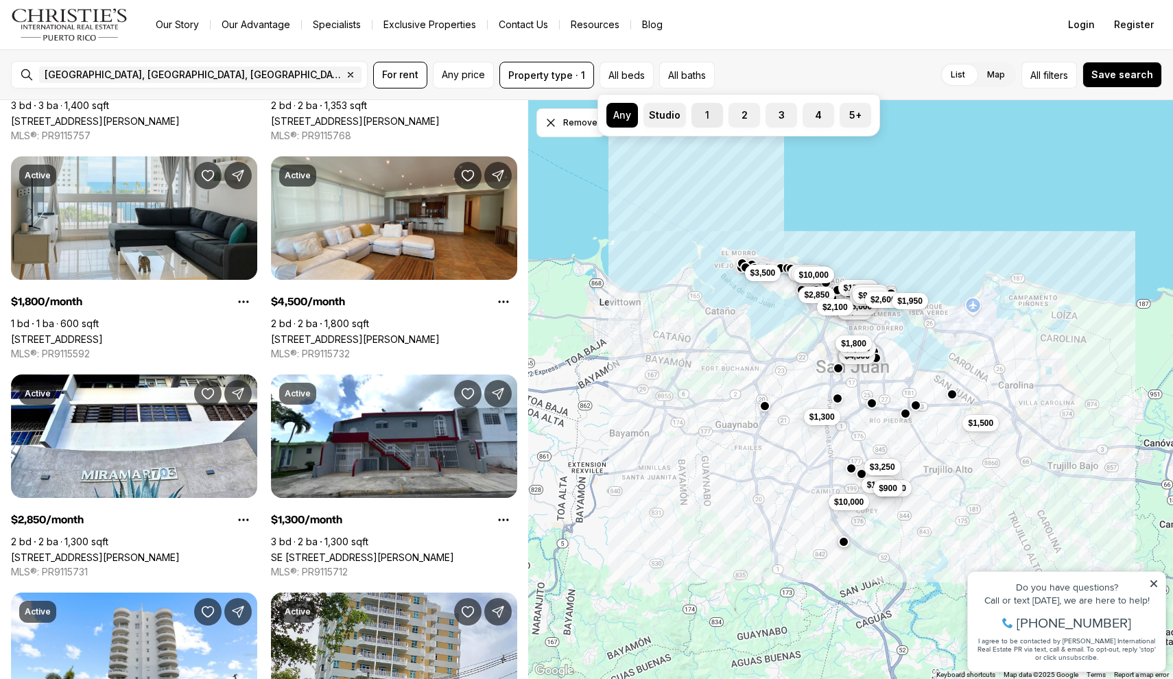
click at [703, 116] on button "1" at bounding box center [698, 110] width 14 height 14
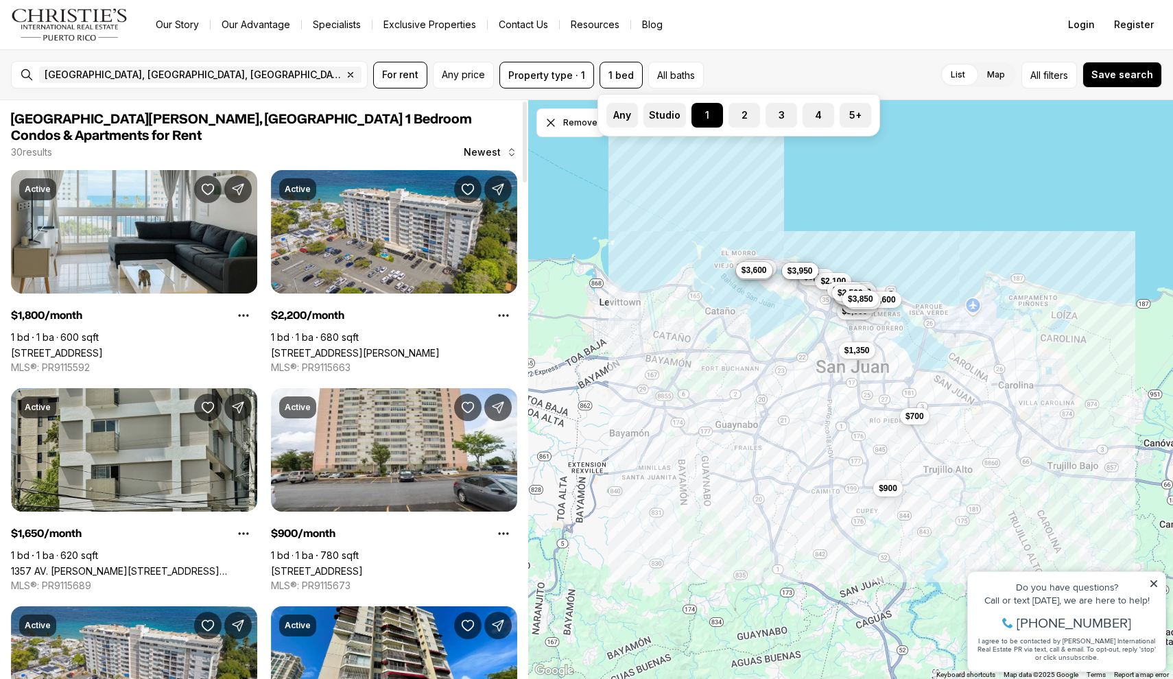
scroll to position [3, 0]
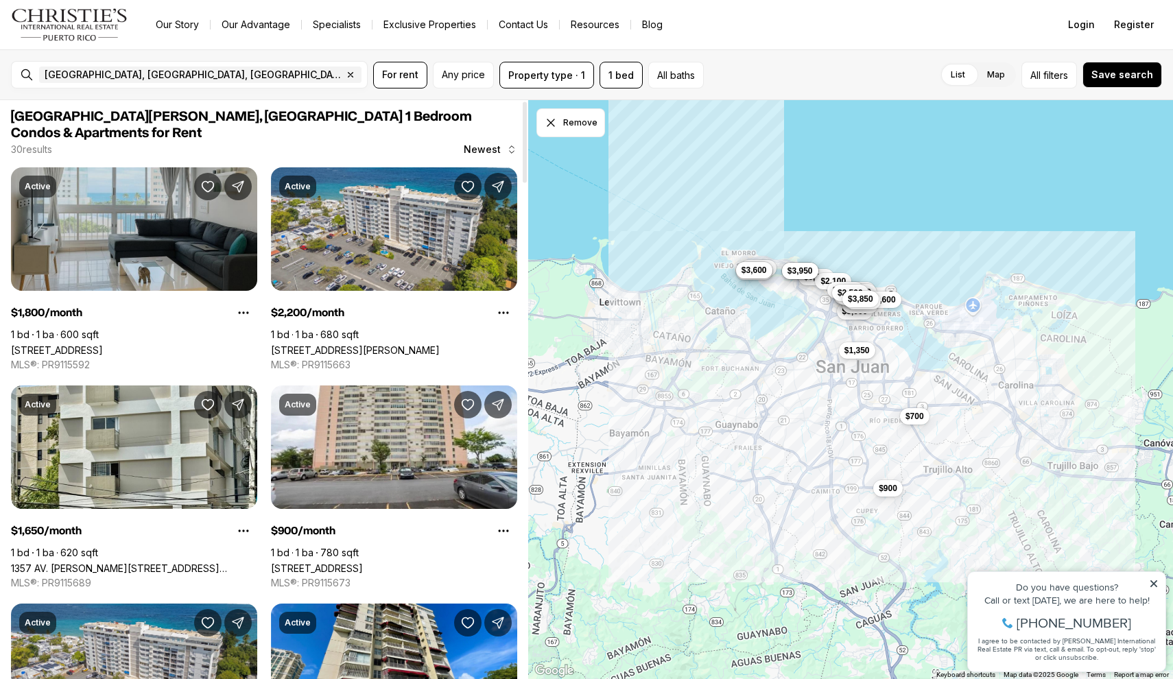
click at [103, 344] on link "[STREET_ADDRESS]" at bounding box center [57, 350] width 92 height 12
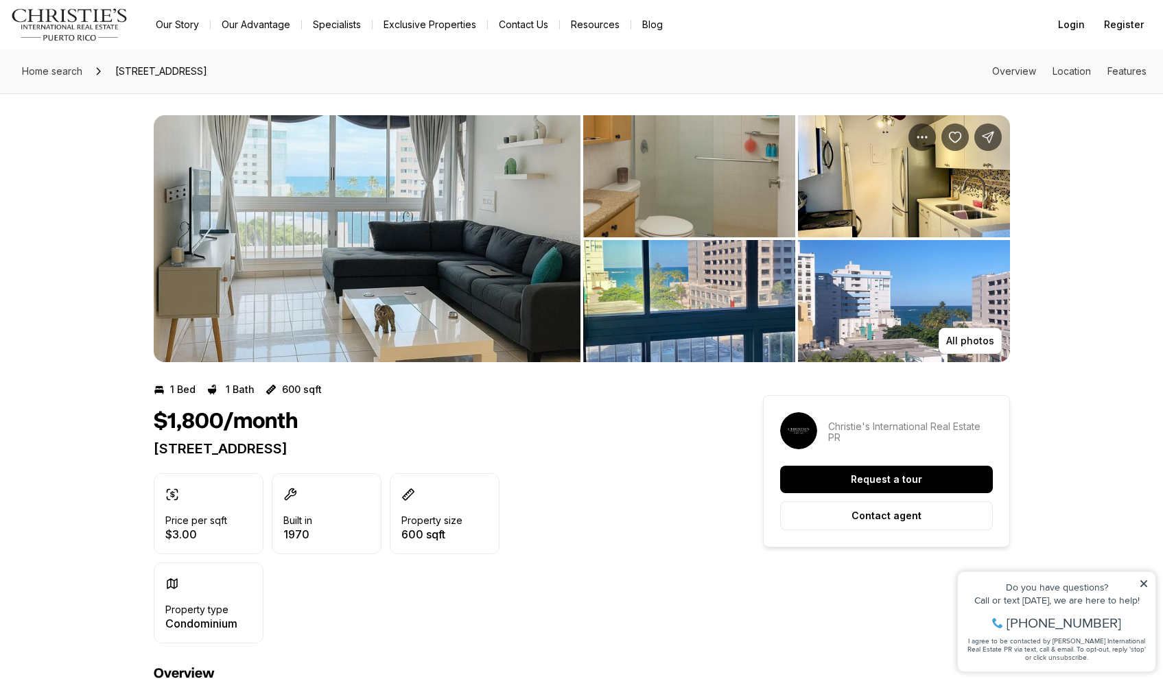
click at [728, 201] on img "View image gallery" at bounding box center [689, 176] width 212 height 122
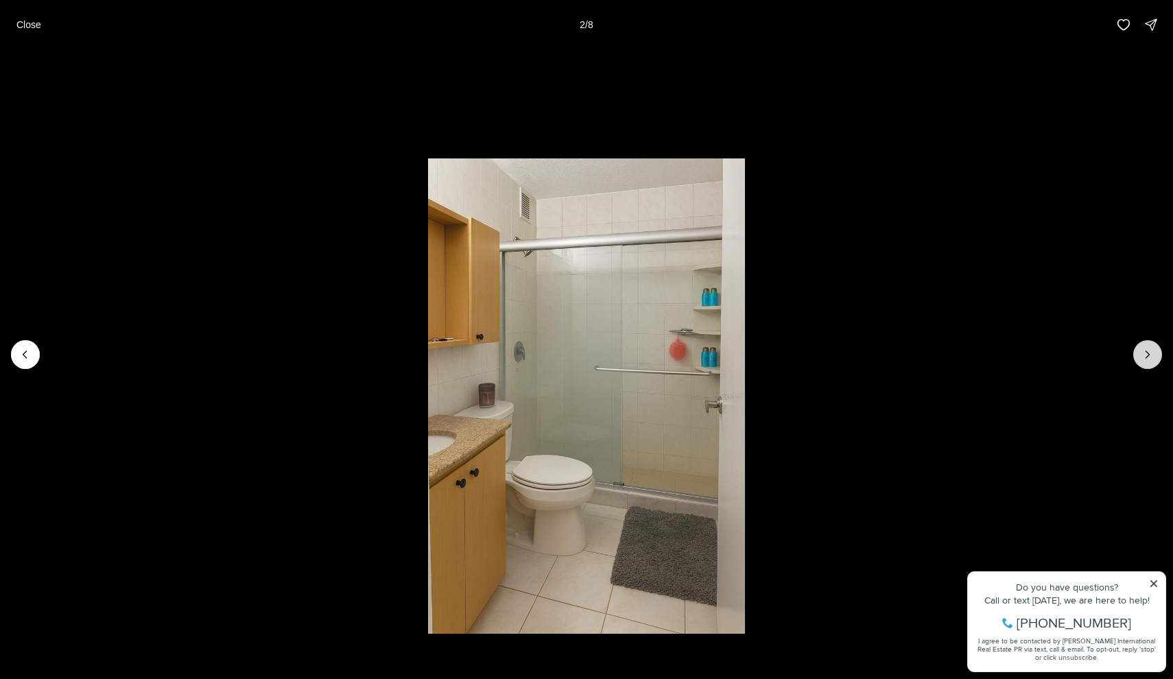
click at [1161, 351] on button "Next slide" at bounding box center [1147, 354] width 29 height 29
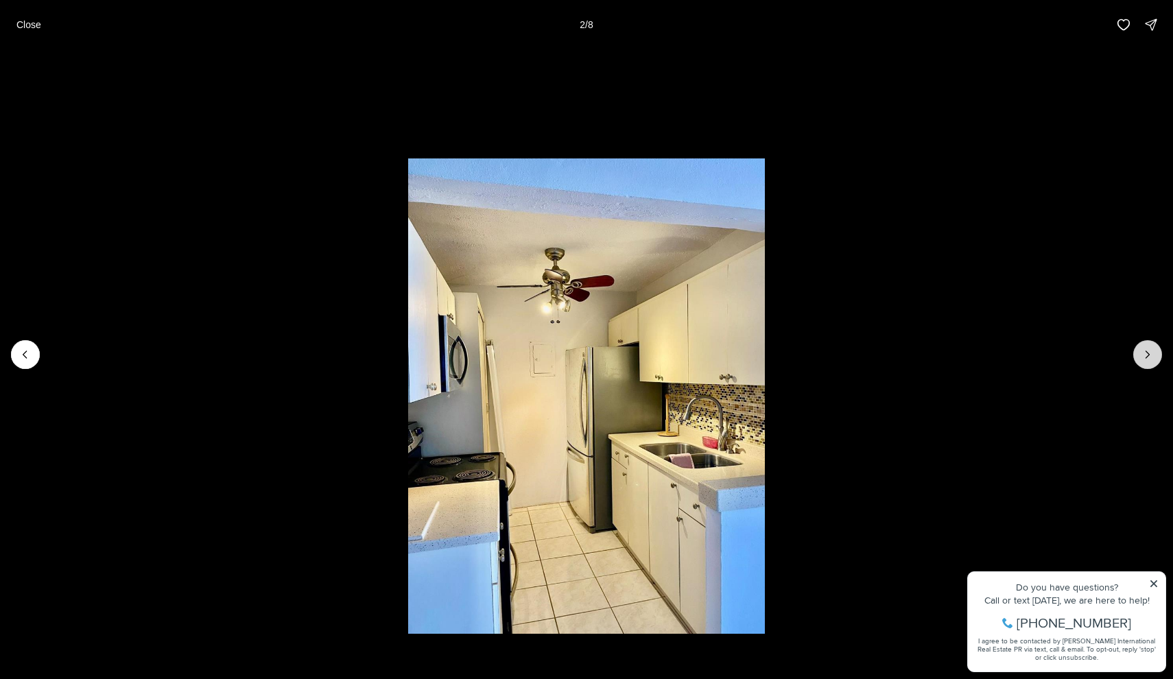
click at [1158, 353] on button "Next slide" at bounding box center [1147, 354] width 29 height 29
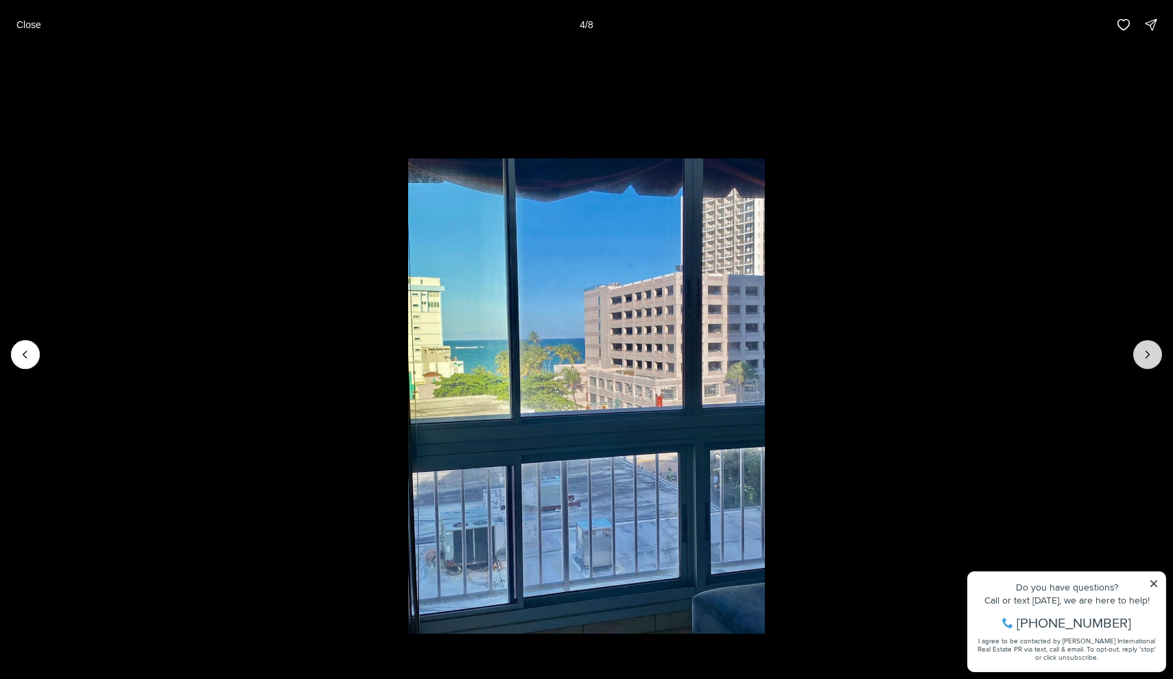
click at [1157, 353] on button "Next slide" at bounding box center [1147, 354] width 29 height 29
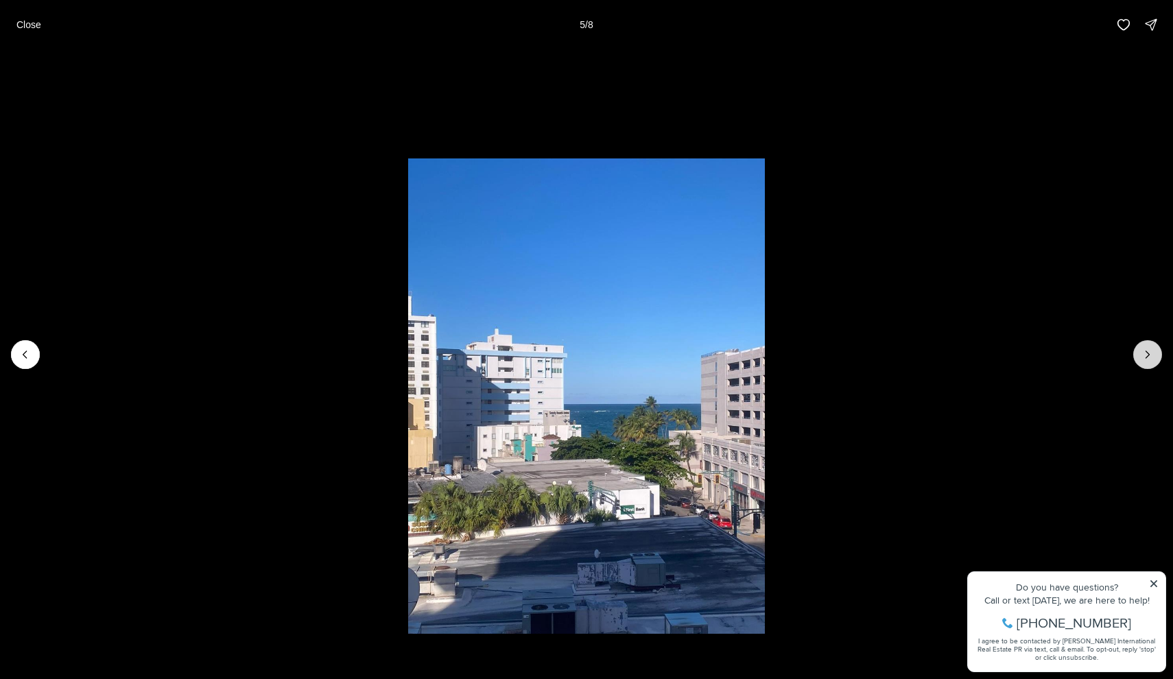
click at [1157, 354] on button "Next slide" at bounding box center [1147, 354] width 29 height 29
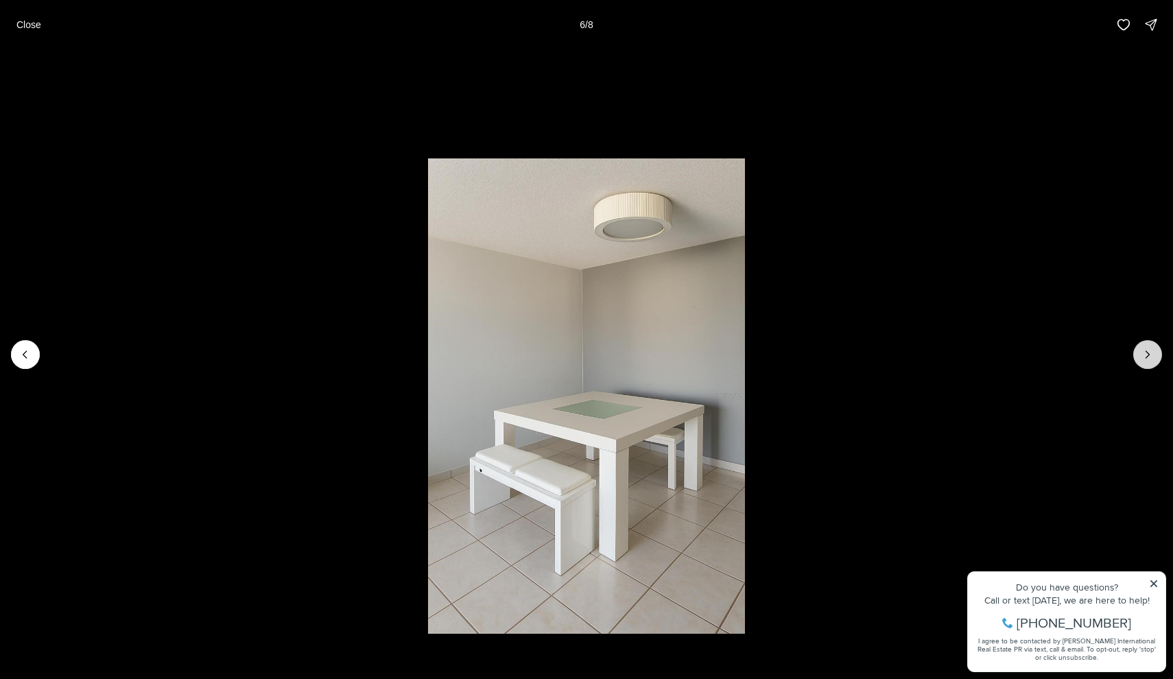
click at [1154, 355] on button "Next slide" at bounding box center [1147, 354] width 29 height 29
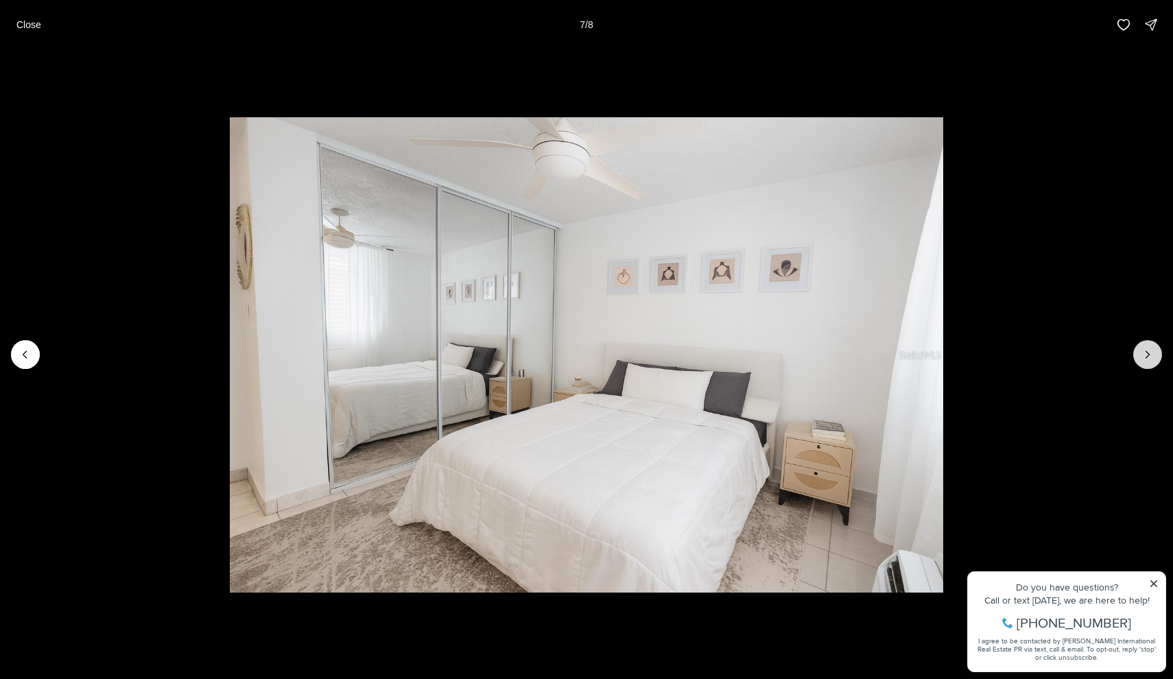
click at [1153, 355] on icon "Next slide" at bounding box center [1148, 355] width 14 height 14
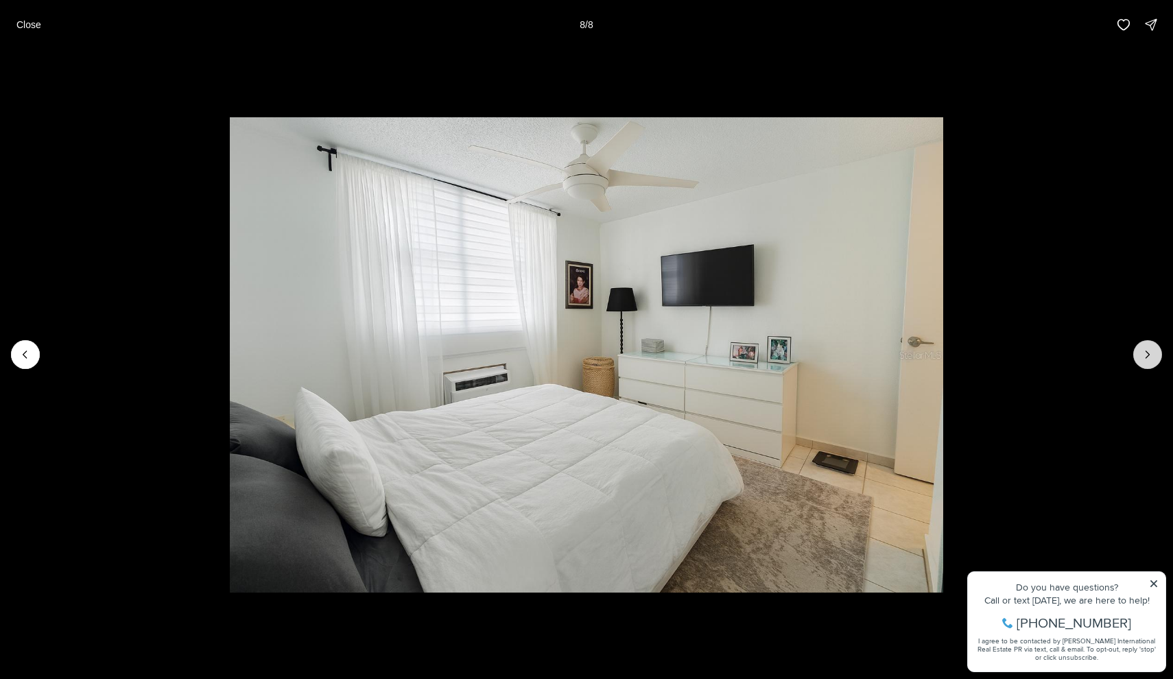
click at [1152, 354] on div at bounding box center [1147, 354] width 29 height 29
click at [1048, 108] on li "8 of 8" at bounding box center [586, 354] width 1173 height 610
click at [30, 29] on p "Close" at bounding box center [28, 24] width 25 height 11
